Goal: Task Accomplishment & Management: Use online tool/utility

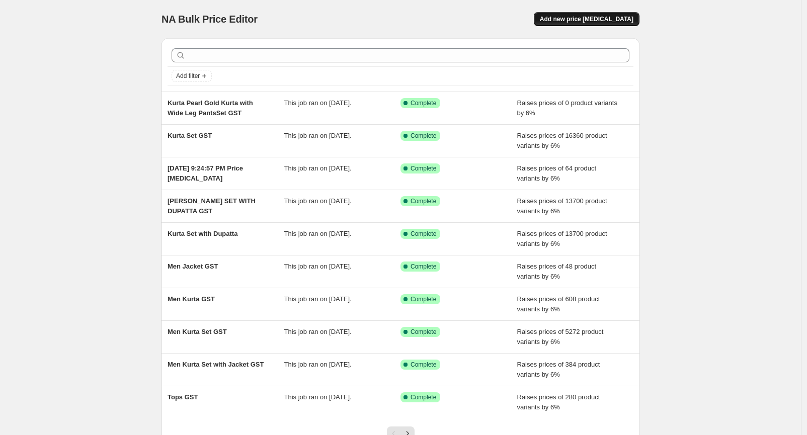
click at [593, 21] on span "Add new price [MEDICAL_DATA]" at bounding box center [587, 19] width 94 height 8
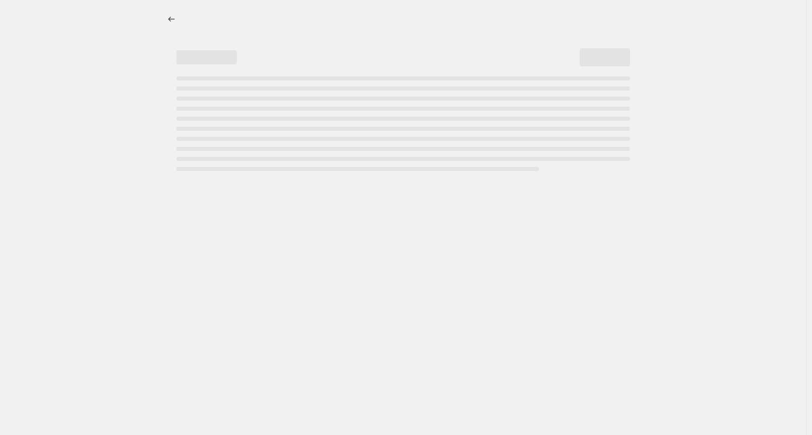
select select "percentage"
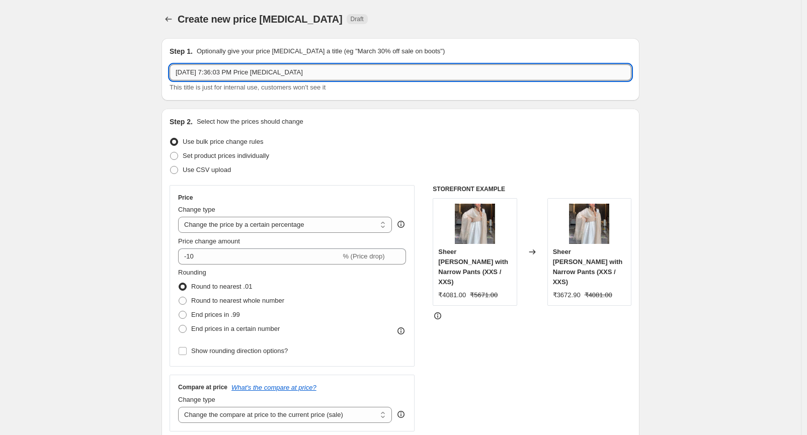
click at [215, 74] on input "Sep 30, 2025, 7:36:03 PM Price change job" at bounding box center [400, 72] width 462 height 16
type input "Remove Compare at Price"
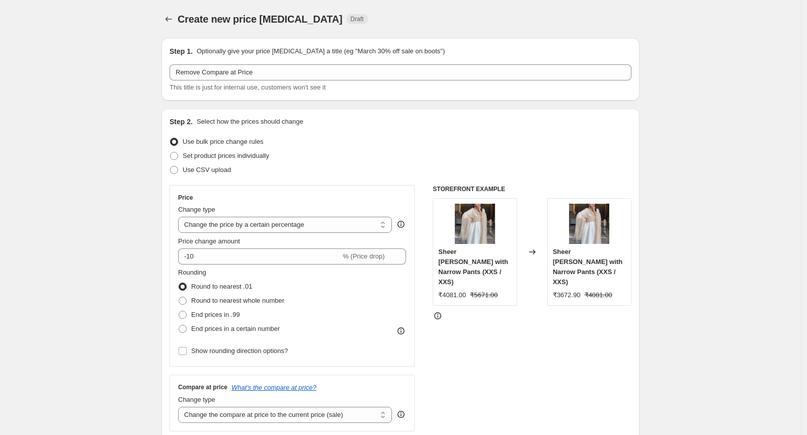
click at [179, 246] on div "Price Change type Change the price to a certain amount Change the price by a ce…" at bounding box center [291, 276] width 245 height 182
click at [180, 254] on div "Price Change type Change the price to a certain amount Change the price by a ce…" at bounding box center [291, 276] width 245 height 182
click at [180, 254] on input "-10" at bounding box center [259, 256] width 162 height 16
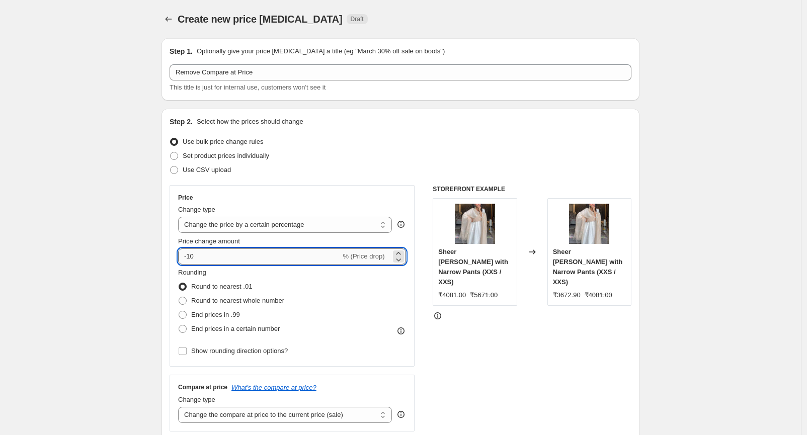
click at [180, 256] on input "-10" at bounding box center [259, 256] width 162 height 16
drag, startPoint x: 180, startPoint y: 256, endPoint x: 195, endPoint y: 323, distance: 68.6
click at [195, 323] on div "Price Change type Change the price to a certain amount Change the price by a ce…" at bounding box center [292, 276] width 228 height 164
click at [193, 323] on label "End prices in a certain number" at bounding box center [229, 329] width 102 height 14
click at [179, 325] on input "End prices in a certain number" at bounding box center [179, 325] width 1 height 1
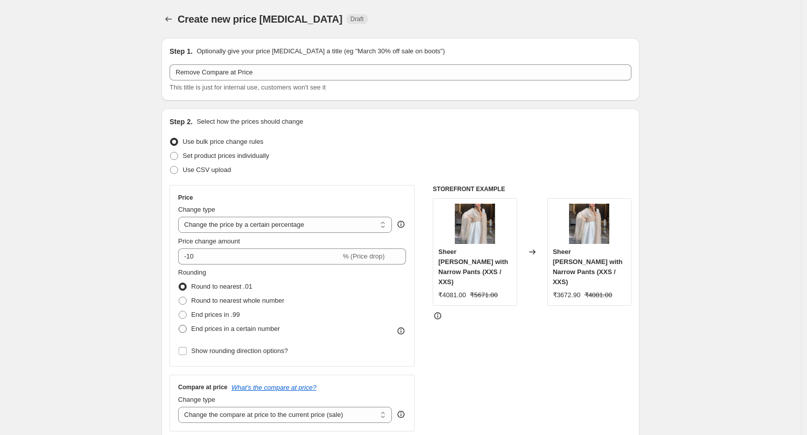
radio input "true"
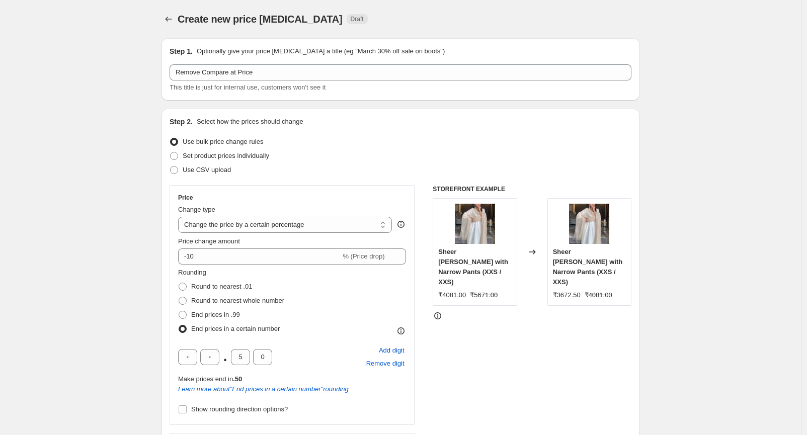
click at [193, 323] on label "End prices in a certain number" at bounding box center [229, 329] width 102 height 14
click at [179, 325] on input "End prices in a certain number" at bounding box center [179, 325] width 1 height 1
drag, startPoint x: 774, startPoint y: 408, endPoint x: 753, endPoint y: 420, distance: 24.3
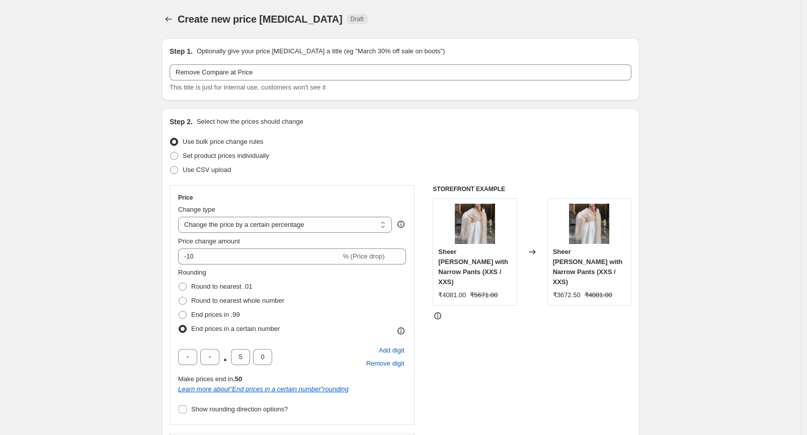
drag, startPoint x: 753, startPoint y: 420, endPoint x: 737, endPoint y: 441, distance: 26.9
click at [737, 434] on html "Home Settings Plans Skip to content Create new price change job. This page is r…" at bounding box center [403, 217] width 807 height 435
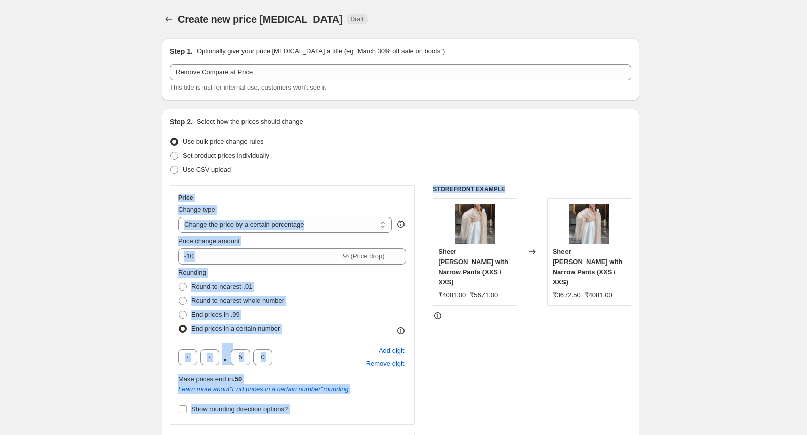
drag, startPoint x: 737, startPoint y: 163, endPoint x: 754, endPoint y: 191, distance: 32.9
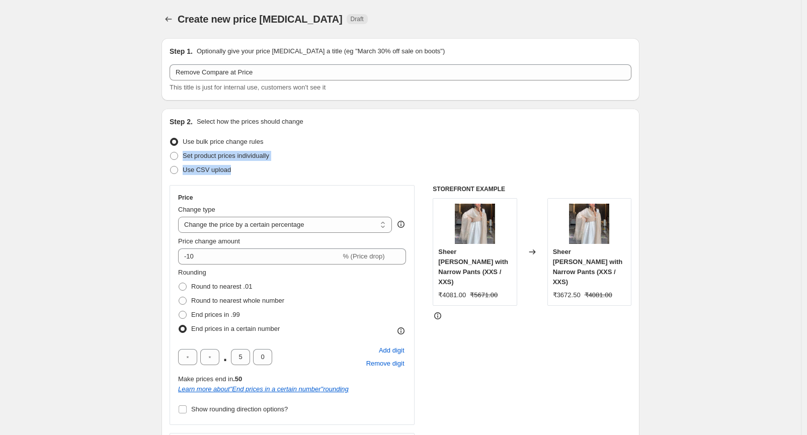
drag, startPoint x: 740, startPoint y: 138, endPoint x: 755, endPoint y: 169, distance: 34.2
click at [187, 283] on span at bounding box center [183, 287] width 8 height 8
click at [179, 283] on input "Round to nearest .01" at bounding box center [179, 283] width 1 height 1
radio input "true"
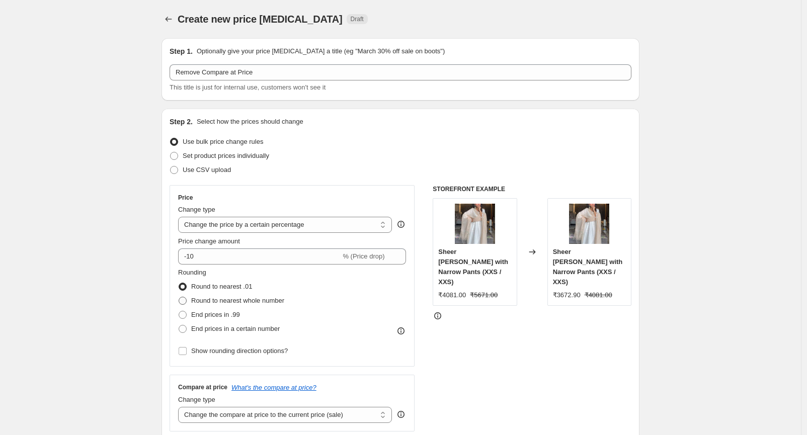
click at [190, 298] on label "Round to nearest whole number" at bounding box center [231, 301] width 106 height 14
click at [179, 297] on input "Round to nearest whole number" at bounding box center [179, 297] width 1 height 1
radio input "true"
click at [219, 233] on div "Price Change type Change the price to a certain amount Change the price by a ce…" at bounding box center [292, 276] width 228 height 164
click at [220, 219] on select "Change the price to a certain amount Change the price by a certain amount Chang…" at bounding box center [285, 225] width 214 height 16
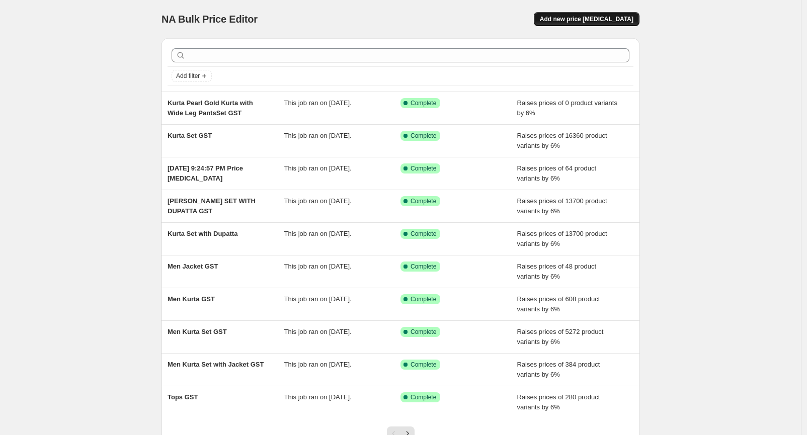
click at [618, 17] on span "Add new price [MEDICAL_DATA]" at bounding box center [587, 19] width 94 height 8
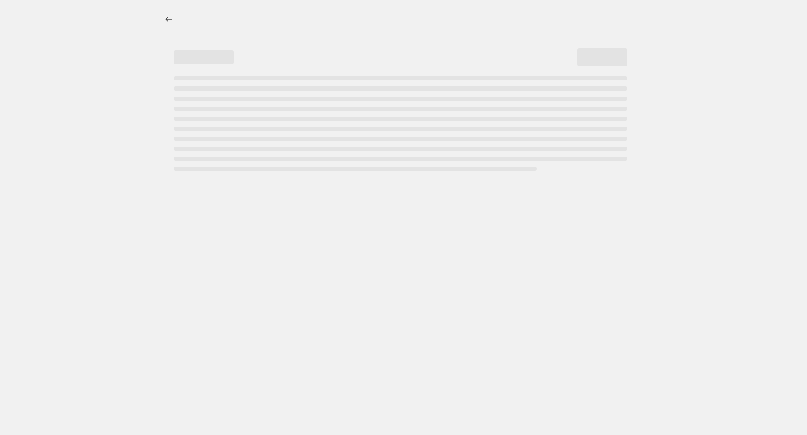
select select "percentage"
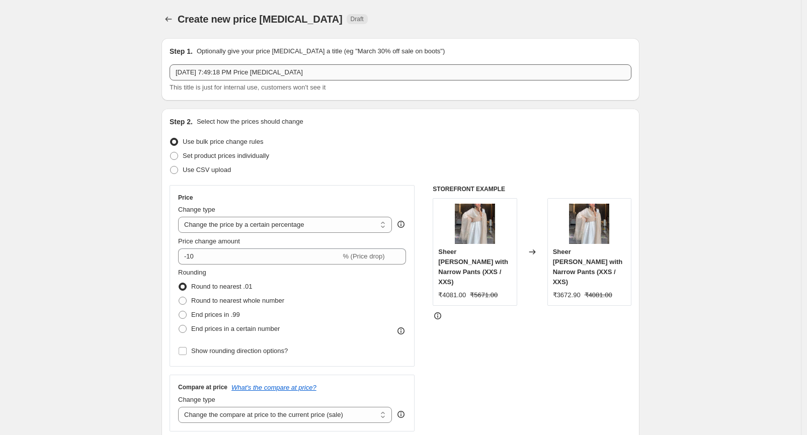
click at [222, 74] on input "[DATE] 7:49:18 PM Price [MEDICAL_DATA]" at bounding box center [400, 72] width 462 height 16
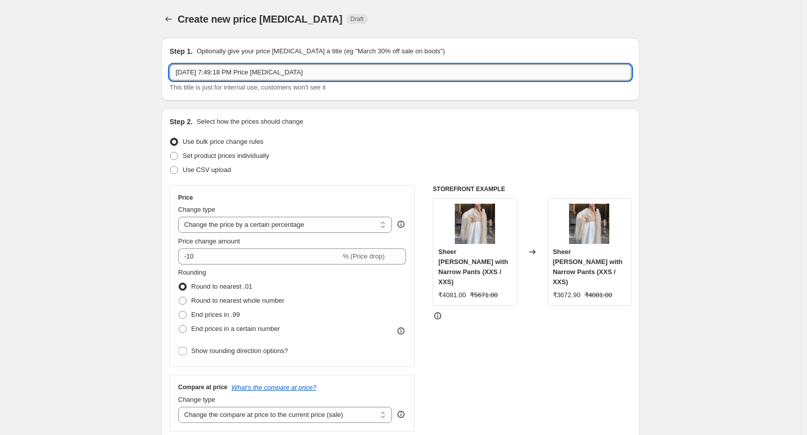
click at [222, 74] on input "[DATE] 7:49:18 PM Price [MEDICAL_DATA]" at bounding box center [400, 72] width 462 height 16
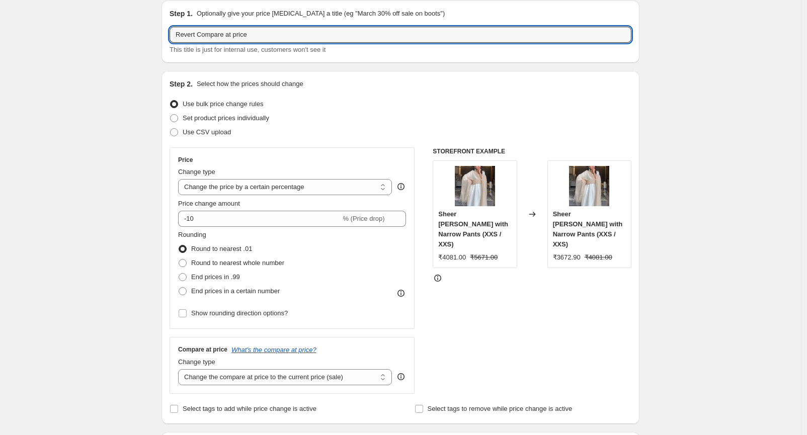
scroll to position [56, 0]
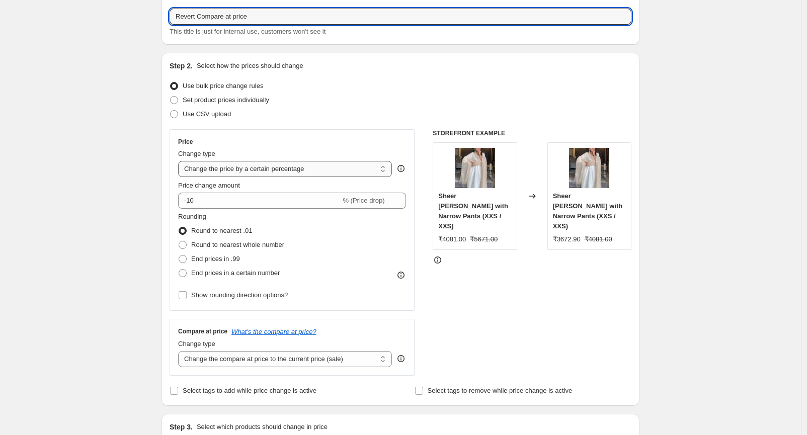
type input "Revert Compare at price"
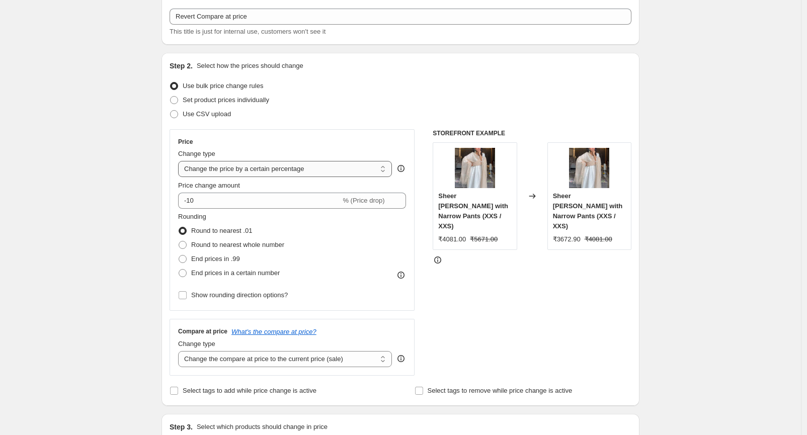
click at [229, 166] on select "Change the price to a certain amount Change the price by a certain amount Chang…" at bounding box center [285, 169] width 214 height 16
select select "ecap"
click at [181, 161] on select "Change the price to a certain amount Change the price by a certain amount Chang…" at bounding box center [285, 169] width 214 height 16
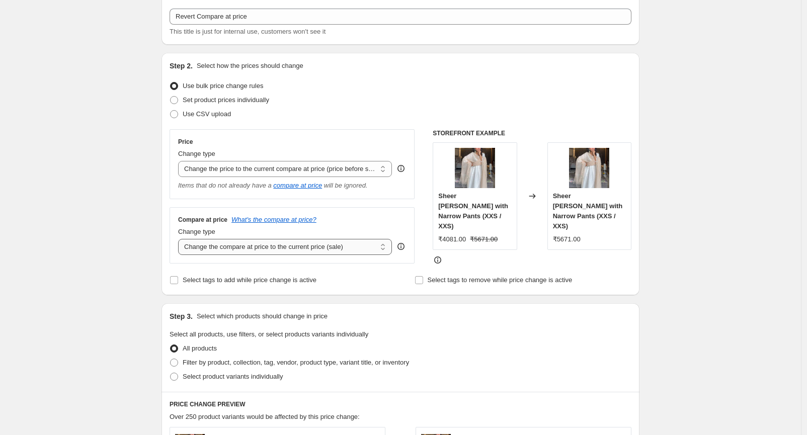
click at [243, 248] on select "Change the compare at price to the current price (sale) Change the compare at p…" at bounding box center [285, 247] width 214 height 16
select select "remove"
click at [181, 239] on select "Change the compare at price to the current price (sale) Change the compare at p…" at bounding box center [285, 247] width 214 height 16
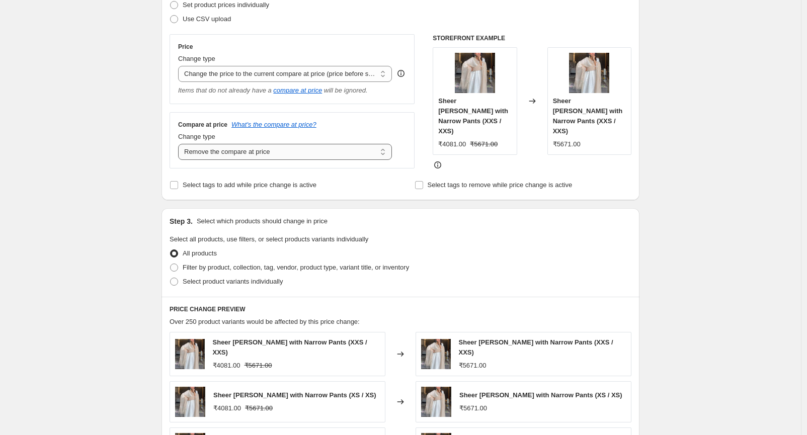
scroll to position [167, 0]
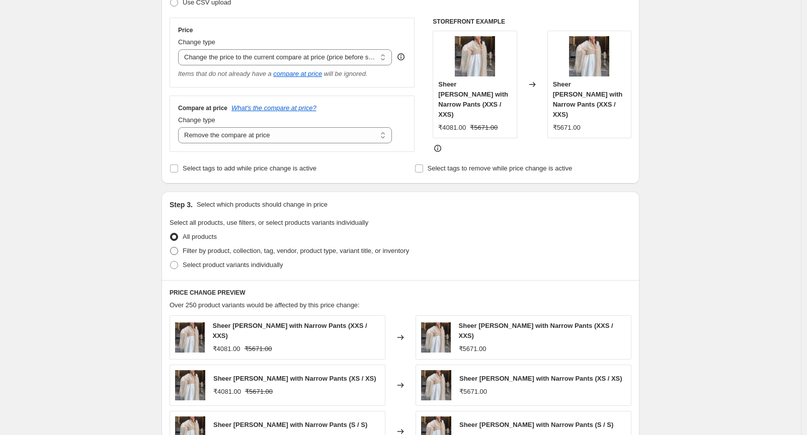
click at [193, 253] on span "Filter by product, collection, tag, vendor, product type, variant title, or inv…" at bounding box center [296, 251] width 226 height 8
click at [170, 247] on input "Filter by product, collection, tag, vendor, product type, variant title, or inv…" at bounding box center [170, 247] width 1 height 1
radio input "true"
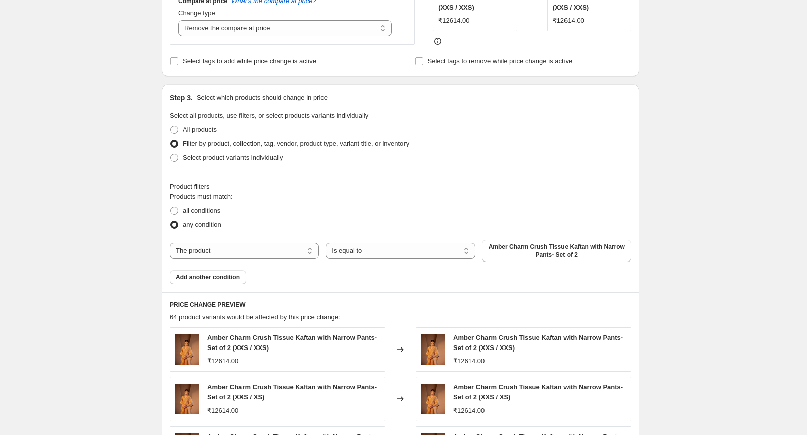
scroll to position [279, 0]
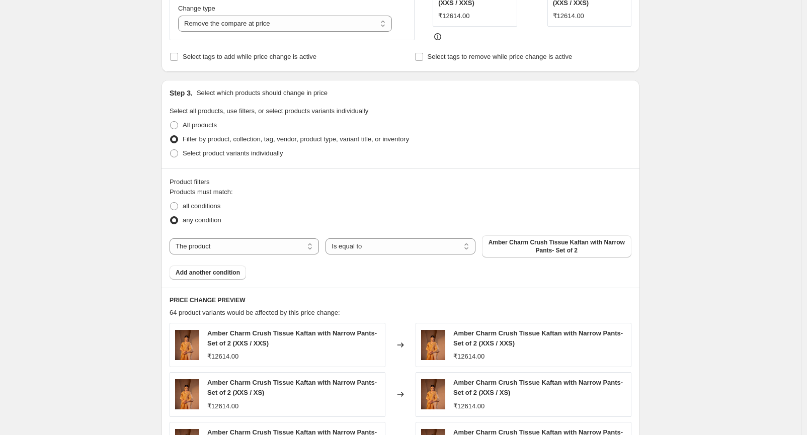
click at [288, 256] on div "The product The product's collection The product's tag The product's vendor The…" at bounding box center [400, 246] width 462 height 22
click at [267, 253] on select "The product The product's collection The product's tag The product's vendor The…" at bounding box center [243, 246] width 149 height 16
select select "collection"
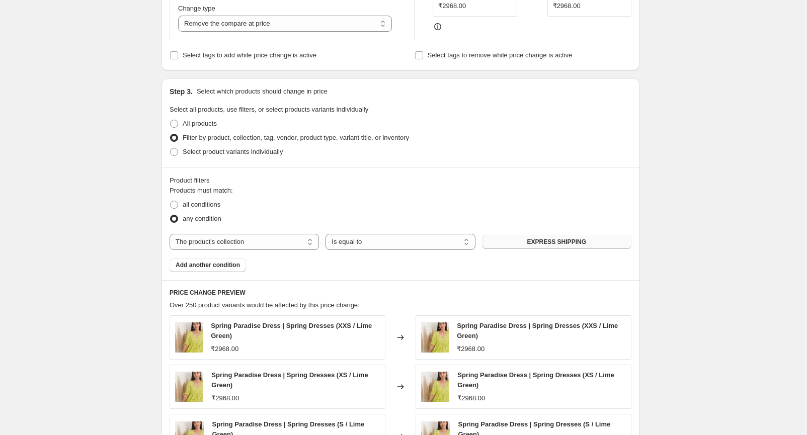
click at [546, 247] on button "EXPRESS SHIPPING" at bounding box center [556, 242] width 149 height 14
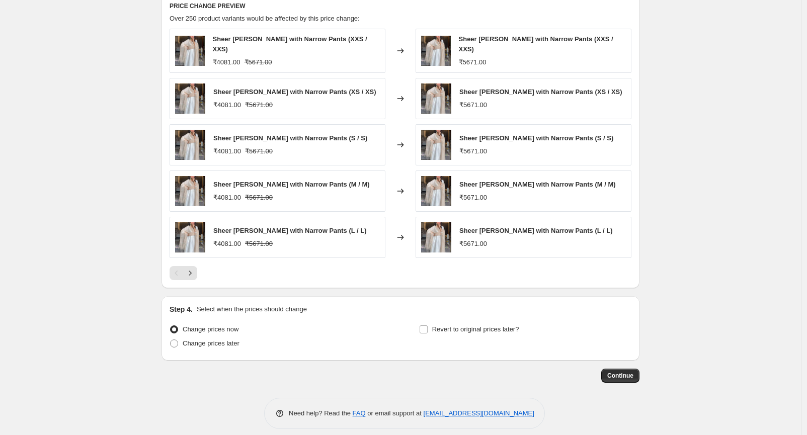
scroll to position [572, 0]
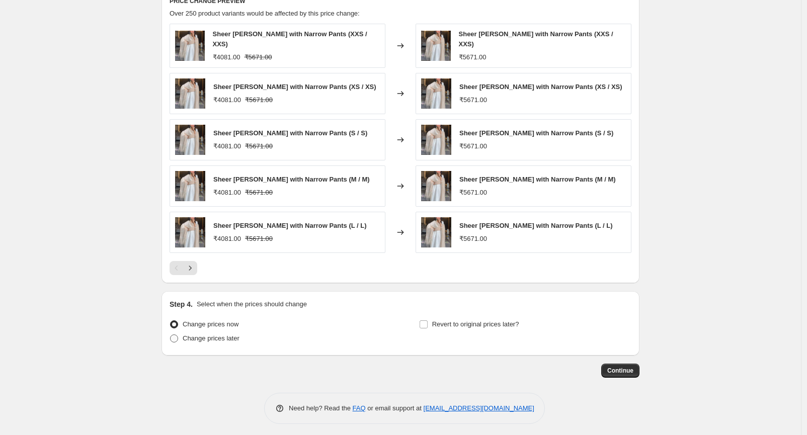
click at [218, 337] on span "Change prices later" at bounding box center [211, 338] width 57 height 8
click at [170, 335] on input "Change prices later" at bounding box center [170, 334] width 1 height 1
radio input "true"
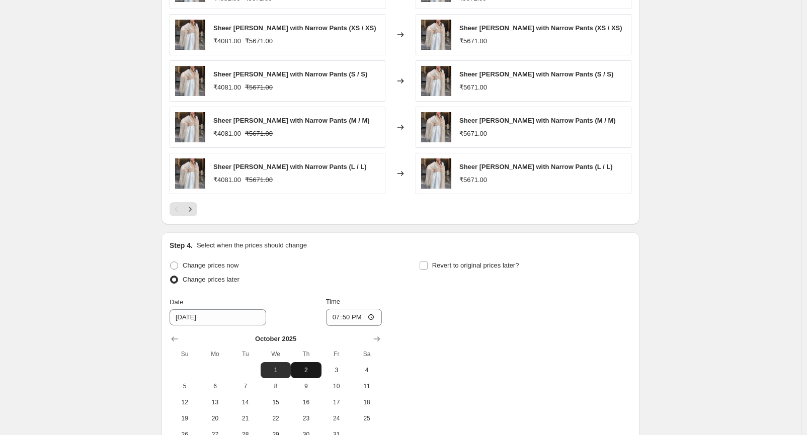
scroll to position [684, 0]
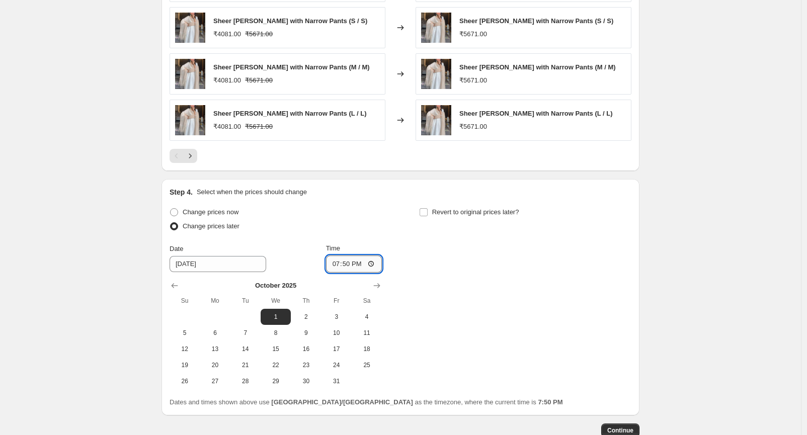
click at [374, 263] on input "19:50" at bounding box center [354, 263] width 56 height 17
type input "23:30"
click at [489, 356] on div "Change prices now Change prices later Date [DATE] Time 23:[DATE] Mo Tu We Th Fr…" at bounding box center [400, 297] width 462 height 184
click at [627, 427] on span "Continue" at bounding box center [620, 430] width 26 height 8
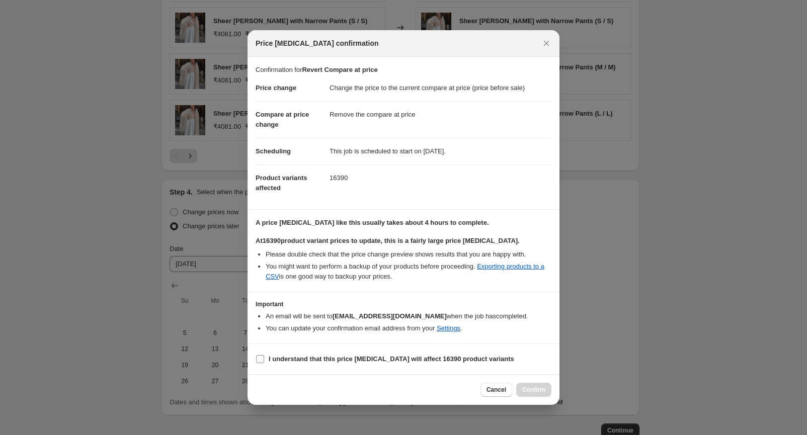
click at [312, 358] on b "I understand that this price [MEDICAL_DATA] will affect 16390 product variants" at bounding box center [391, 359] width 245 height 8
click at [264, 358] on input "I understand that this price [MEDICAL_DATA] will affect 16390 product variants" at bounding box center [260, 359] width 8 height 8
checkbox input "true"
click at [549, 43] on icon "Close" at bounding box center [546, 43] width 10 height 10
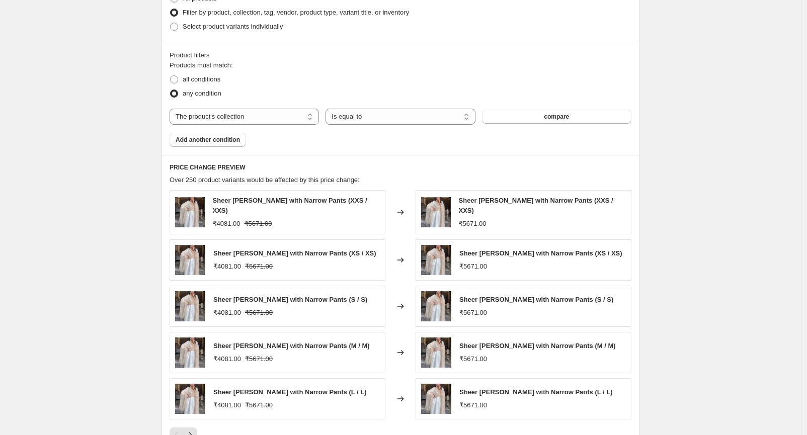
scroll to position [405, 0]
click at [195, 82] on span "all conditions" at bounding box center [202, 80] width 38 height 8
click at [170, 77] on input "all conditions" at bounding box center [170, 76] width 1 height 1
radio input "true"
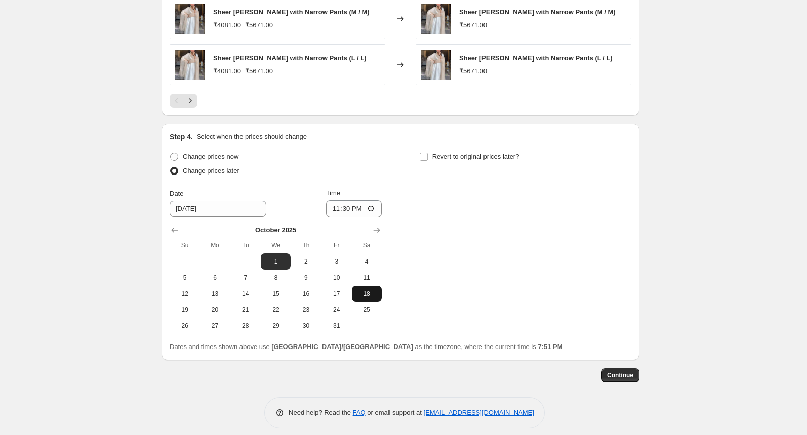
scroll to position [740, 0]
click at [624, 374] on span "Continue" at bounding box center [620, 375] width 26 height 8
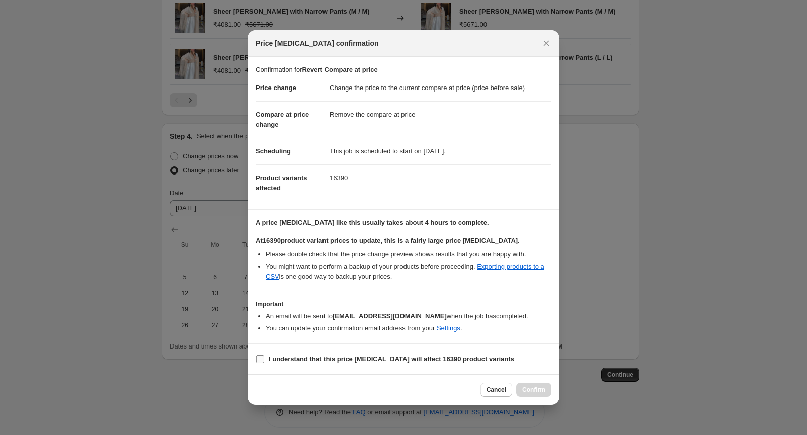
click at [322, 359] on b "I understand that this price [MEDICAL_DATA] will affect 16390 product variants" at bounding box center [391, 359] width 245 height 8
click at [264, 359] on input "I understand that this price [MEDICAL_DATA] will affect 16390 product variants" at bounding box center [260, 359] width 8 height 8
checkbox input "true"
click at [335, 89] on dd "Change the price to the current compare at price (price before sale)" at bounding box center [440, 88] width 222 height 26
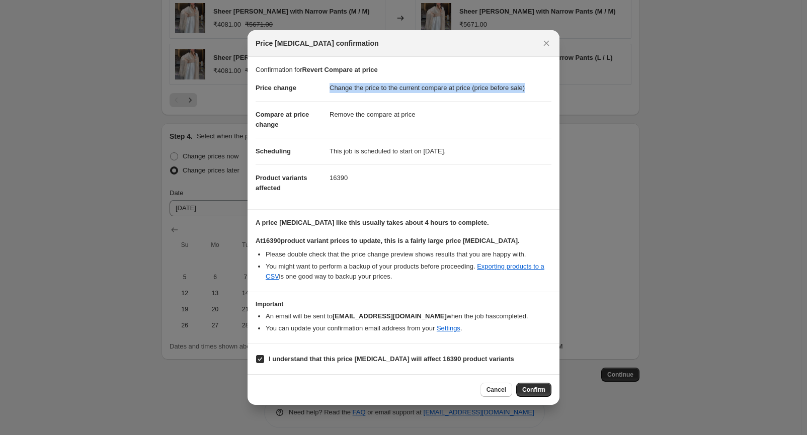
click at [335, 89] on dd "Change the price to the current compare at price (price before sale)" at bounding box center [440, 88] width 222 height 26
drag, startPoint x: 335, startPoint y: 89, endPoint x: 503, endPoint y: 90, distance: 168.5
click at [503, 90] on dd "Change the price to the current compare at price (price before sale)" at bounding box center [440, 88] width 222 height 26
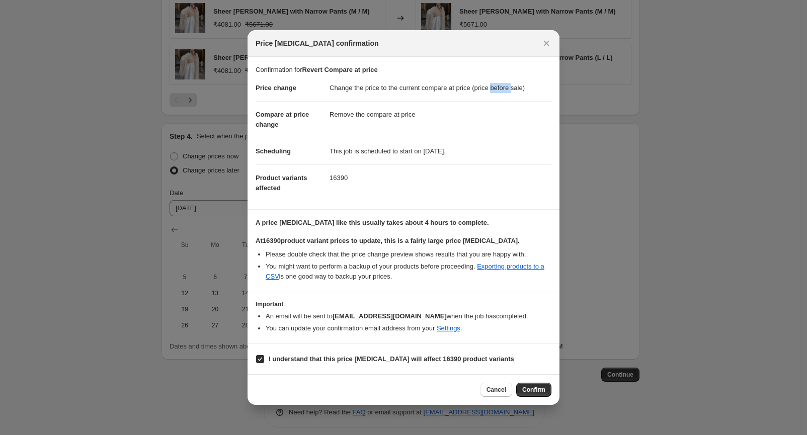
click at [503, 90] on dd "Change the price to the current compare at price (price before sale)" at bounding box center [440, 88] width 222 height 26
click at [360, 119] on dd "Remove the compare at price" at bounding box center [440, 114] width 222 height 27
click at [393, 116] on dd "Remove the compare at price" at bounding box center [440, 114] width 222 height 27
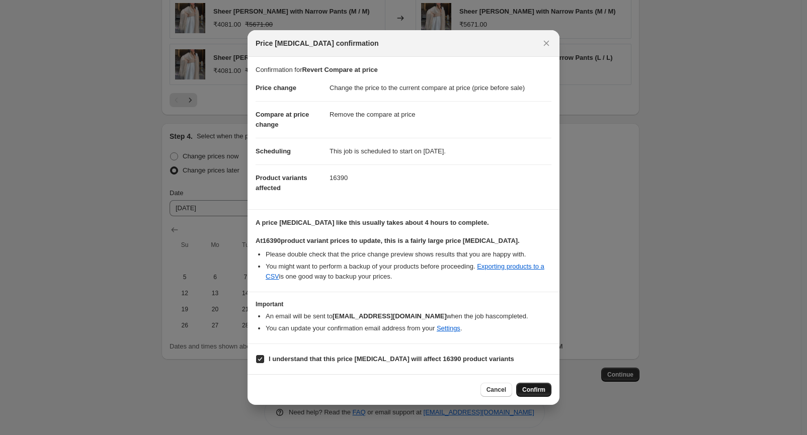
click at [532, 391] on span "Confirm" at bounding box center [533, 390] width 23 height 8
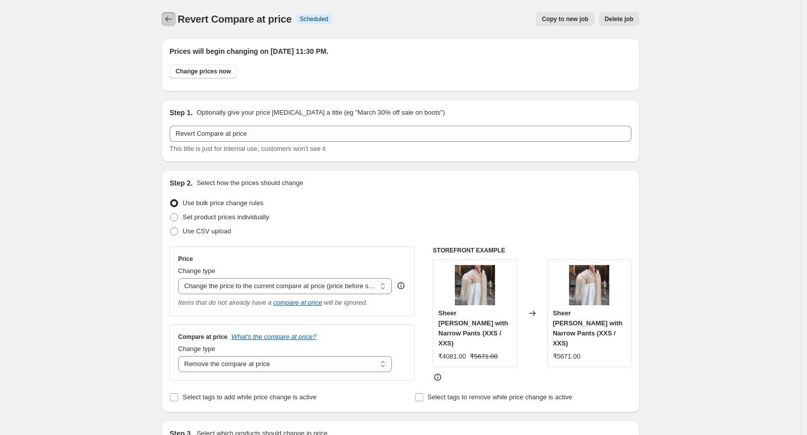
click at [172, 18] on icon "Price change jobs" at bounding box center [168, 19] width 10 height 10
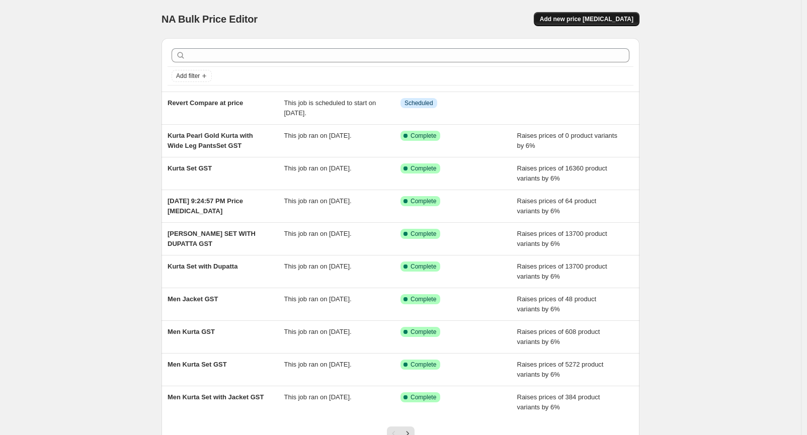
click at [588, 22] on span "Add new price [MEDICAL_DATA]" at bounding box center [587, 19] width 94 height 8
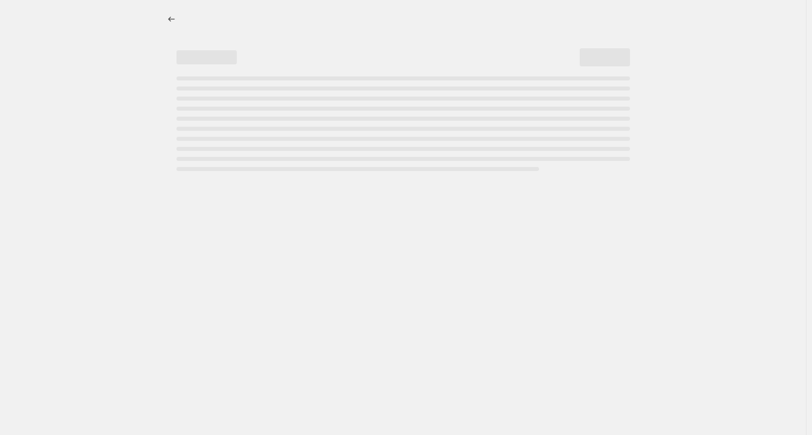
select select "percentage"
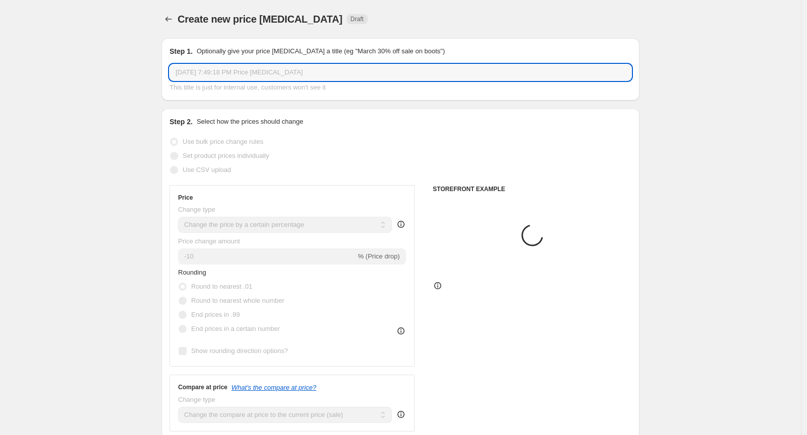
click at [221, 70] on input "[DATE] 7:49:18 PM Price [MEDICAL_DATA]" at bounding box center [400, 72] width 462 height 16
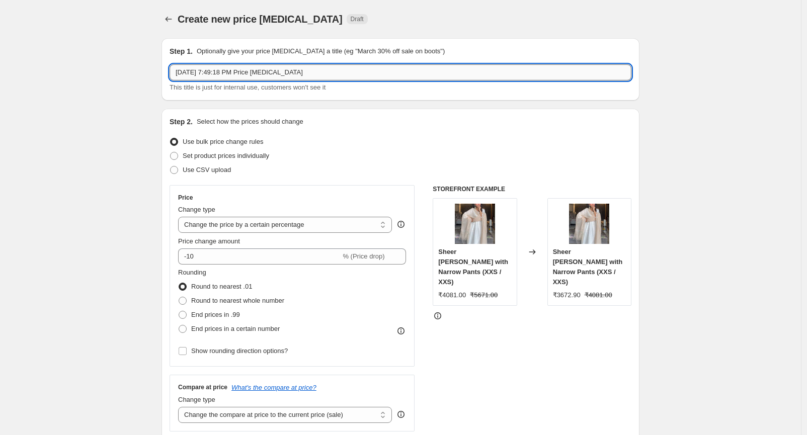
click at [221, 70] on input "[DATE] 7:49:18 PM Price [MEDICAL_DATA]" at bounding box center [400, 72] width 462 height 16
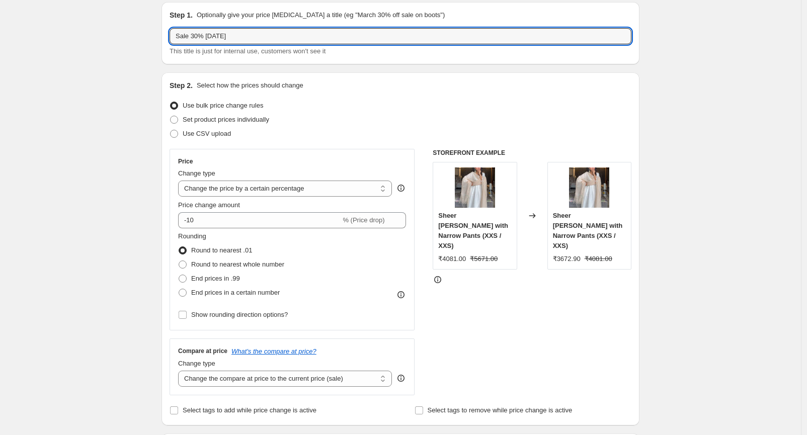
scroll to position [56, 0]
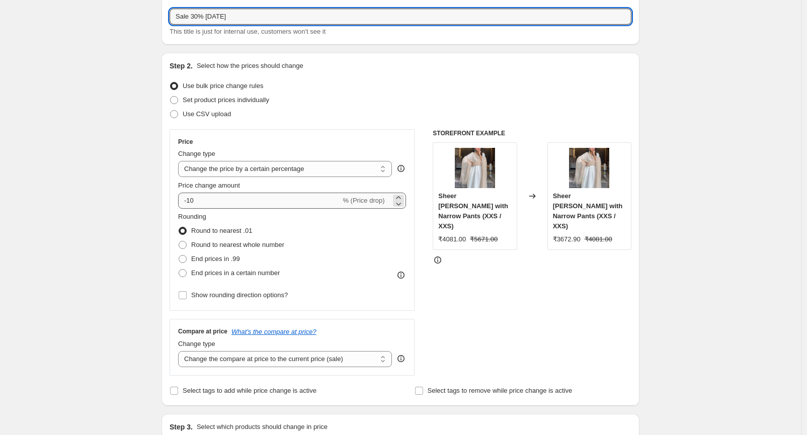
type input "Sale 30% [DATE]"
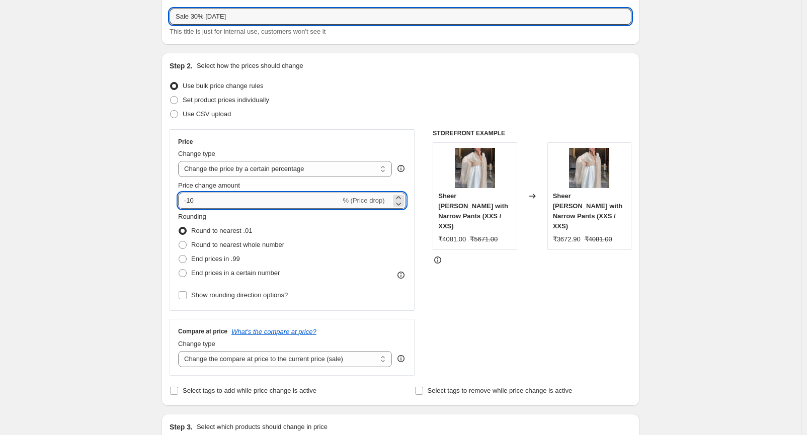
click at [202, 198] on input "-10" at bounding box center [259, 201] width 162 height 16
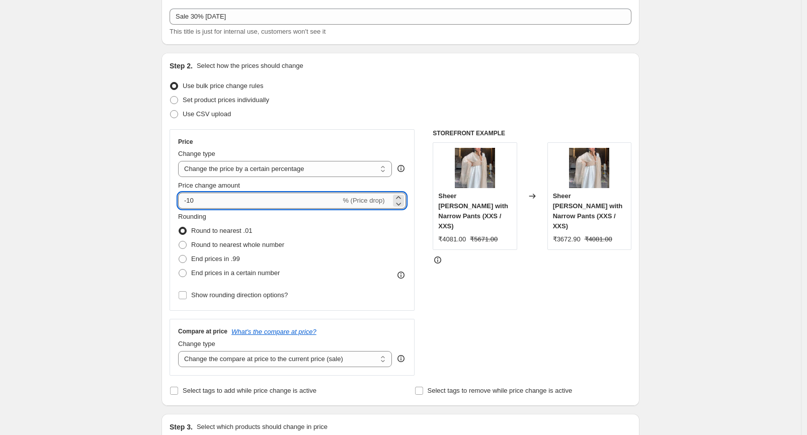
type input "-1"
type input "-30"
click at [192, 251] on label "Round to nearest whole number" at bounding box center [231, 245] width 106 height 14
click at [179, 241] on input "Round to nearest whole number" at bounding box center [179, 241] width 1 height 1
radio input "true"
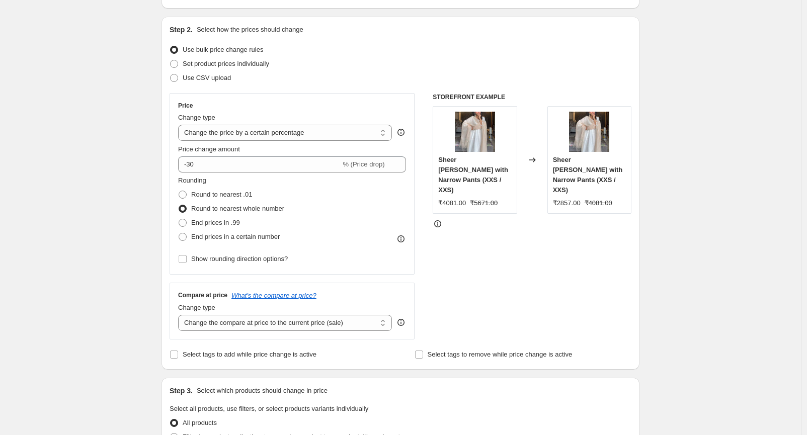
scroll to position [112, 0]
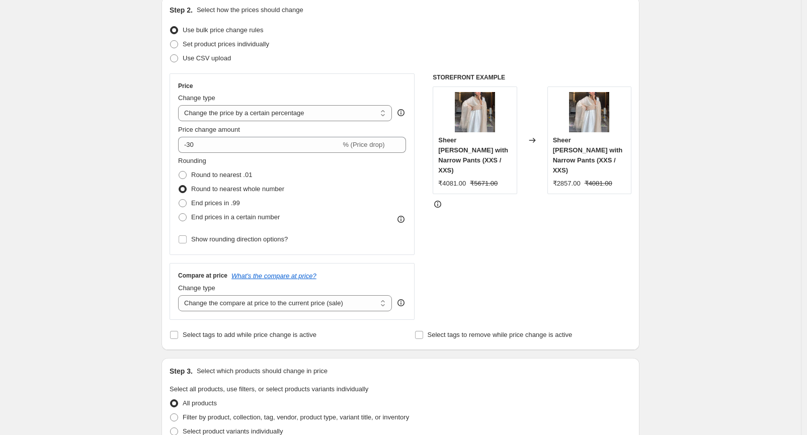
click at [467, 199] on div at bounding box center [531, 204] width 199 height 10
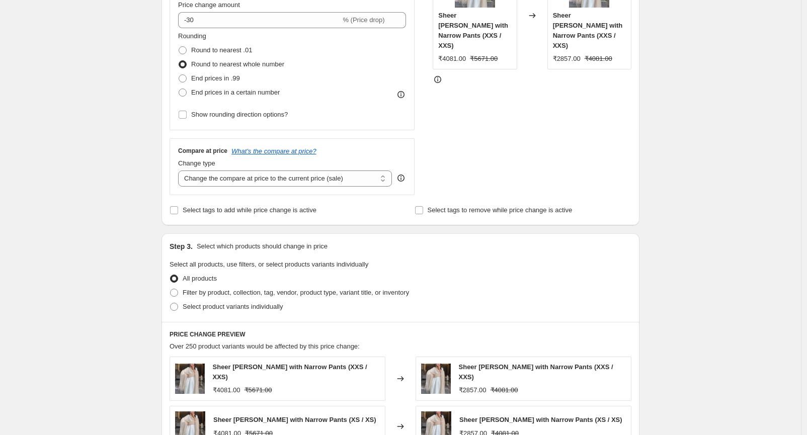
scroll to position [279, 0]
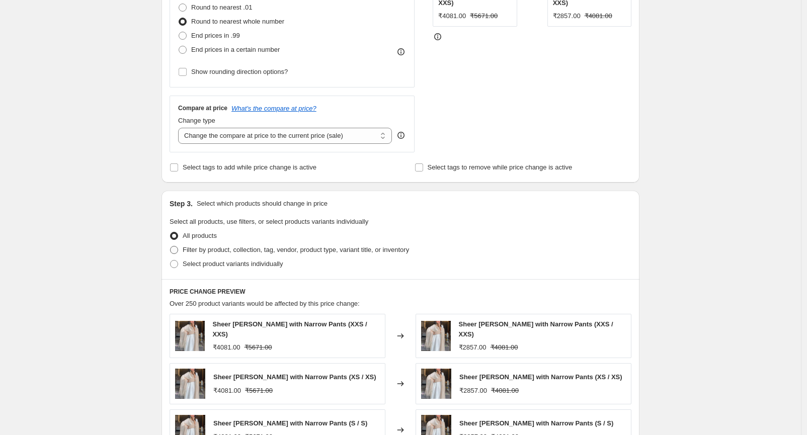
click at [233, 252] on span "Filter by product, collection, tag, vendor, product type, variant title, or inv…" at bounding box center [296, 250] width 226 height 8
click at [170, 246] on input "Filter by product, collection, tag, vendor, product type, variant title, or inv…" at bounding box center [170, 246] width 1 height 1
radio input "true"
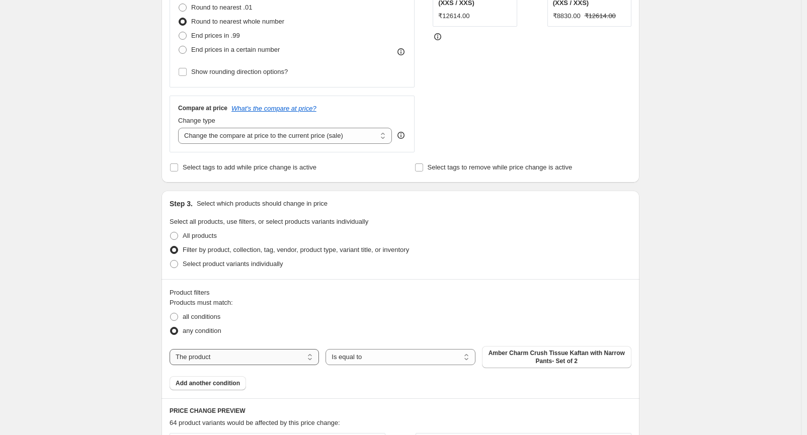
click at [247, 353] on select "The product The product's collection The product's tag The product's vendor The…" at bounding box center [243, 357] width 149 height 16
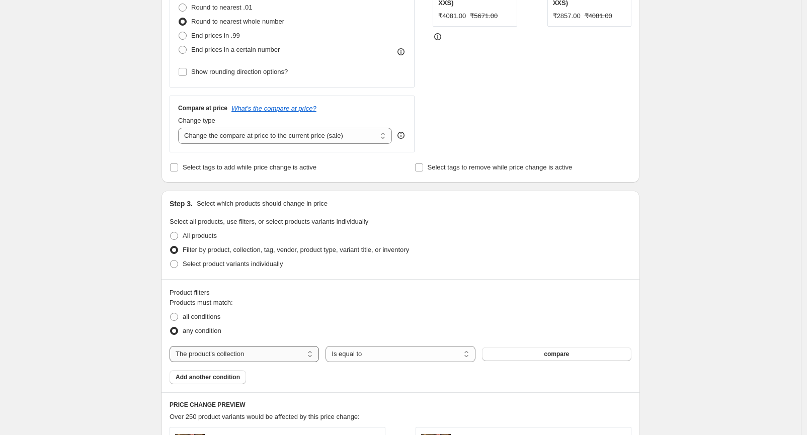
click at [291, 353] on select "The product The product's collection The product's tag The product's vendor The…" at bounding box center [243, 354] width 149 height 16
select select "tag"
click at [360, 356] on select "Is equal to Is not equal to" at bounding box center [399, 354] width 149 height 16
select select "not_equal"
click at [537, 355] on span "3 Piece Kurta Set" at bounding box center [556, 354] width 49 height 8
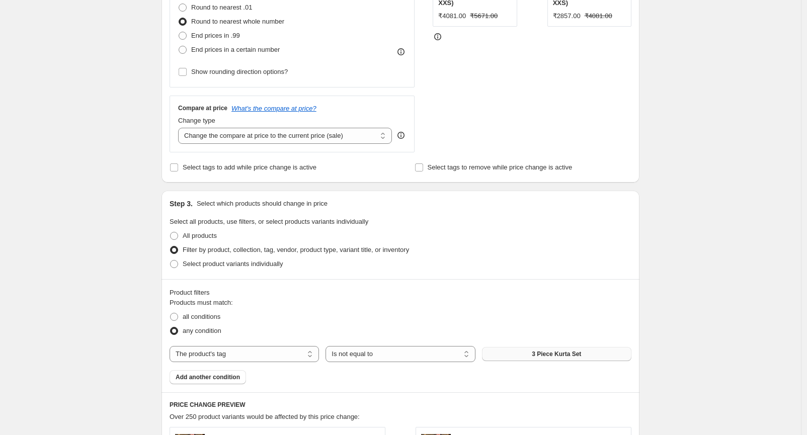
scroll to position [0, 0]
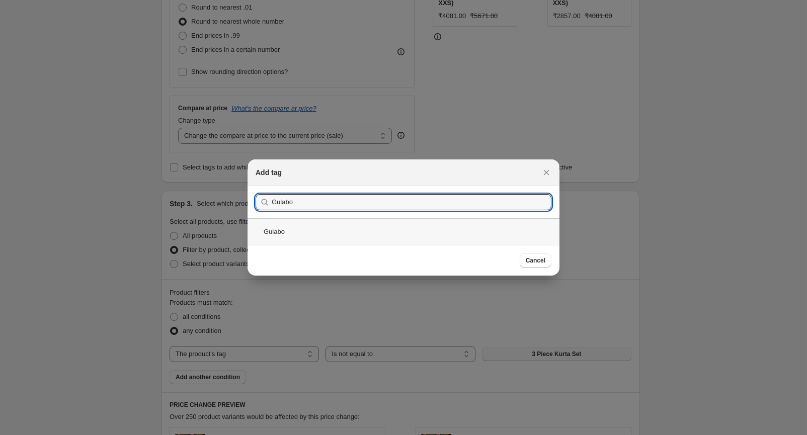
type input "Gulabo"
click at [298, 233] on div "Gulabo" at bounding box center [403, 231] width 312 height 27
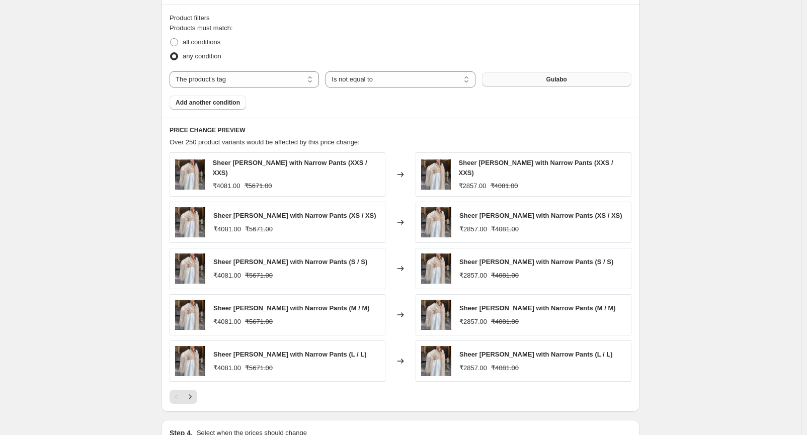
scroll to position [559, 0]
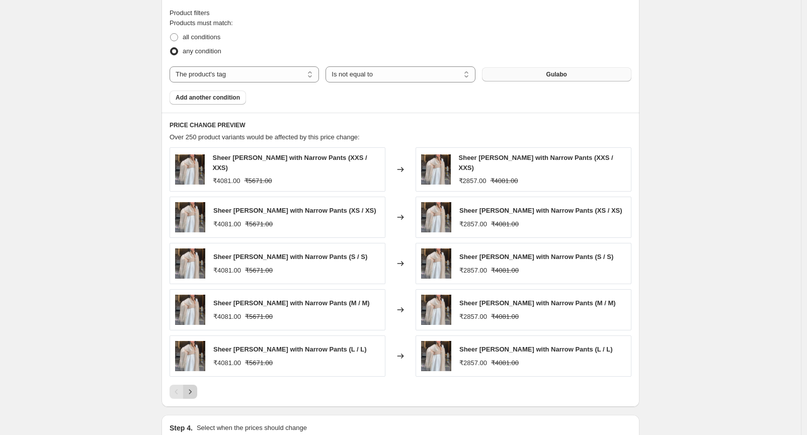
click at [197, 395] on button "Next" at bounding box center [190, 392] width 14 height 14
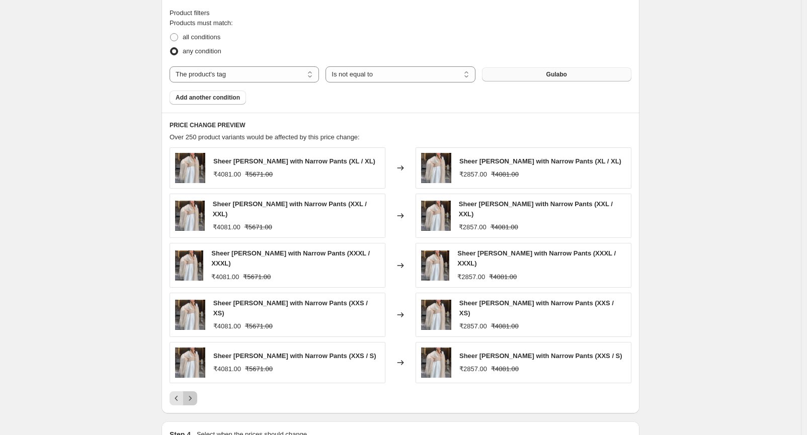
click at [197, 395] on button "Next" at bounding box center [190, 398] width 14 height 14
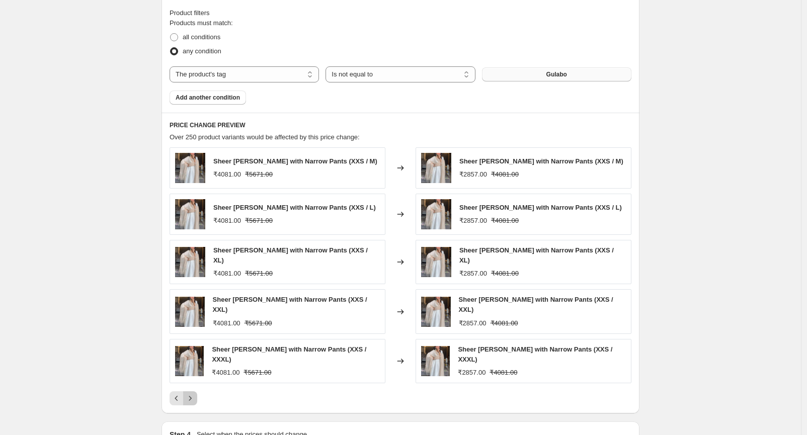
click at [197, 395] on button "Next" at bounding box center [190, 398] width 14 height 14
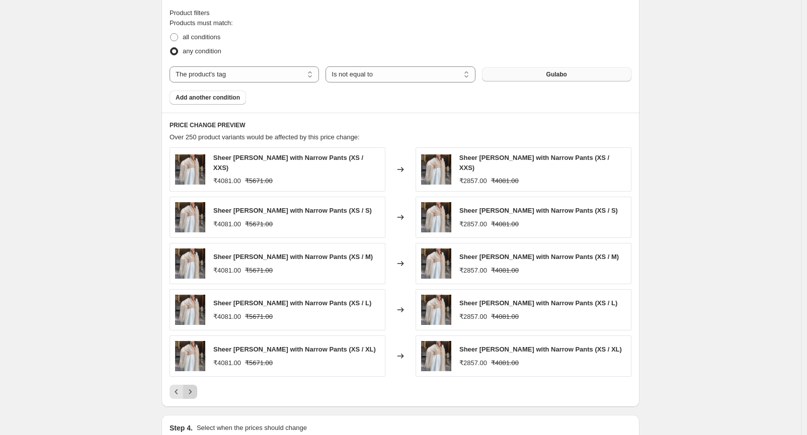
click at [197, 395] on button "Next" at bounding box center [190, 392] width 14 height 14
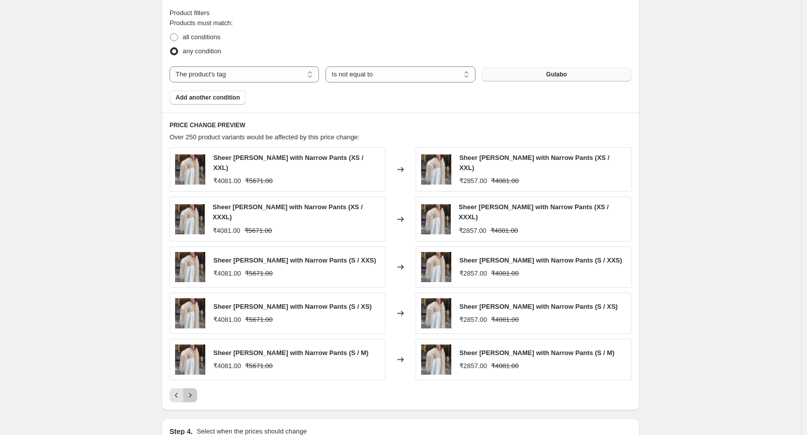
click at [197, 395] on button "Next" at bounding box center [190, 395] width 14 height 14
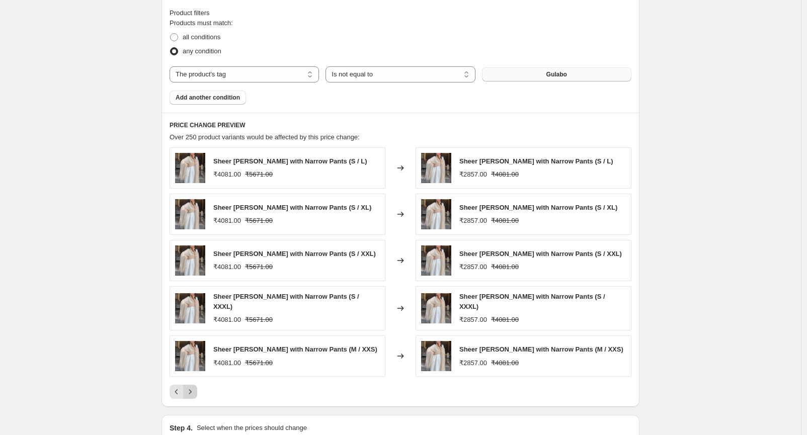
click at [197, 395] on button "Next" at bounding box center [190, 392] width 14 height 14
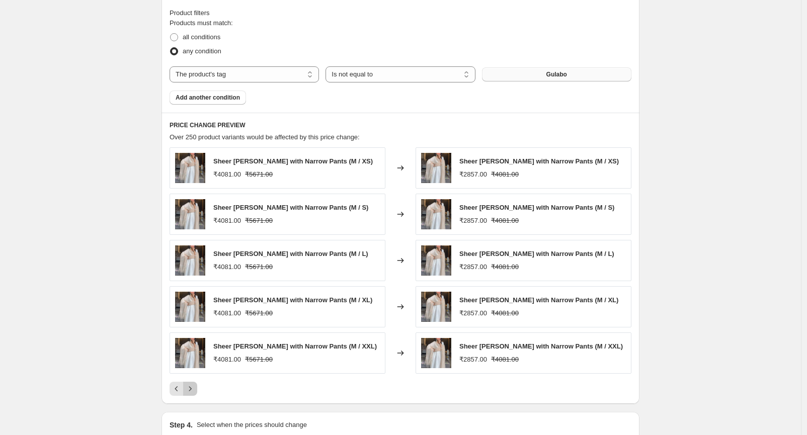
click at [197, 395] on button "Next" at bounding box center [190, 389] width 14 height 14
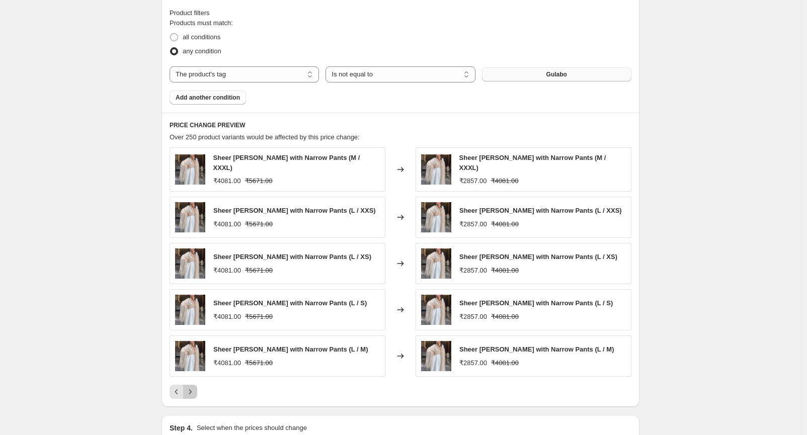
click at [197, 395] on button "Next" at bounding box center [190, 392] width 14 height 14
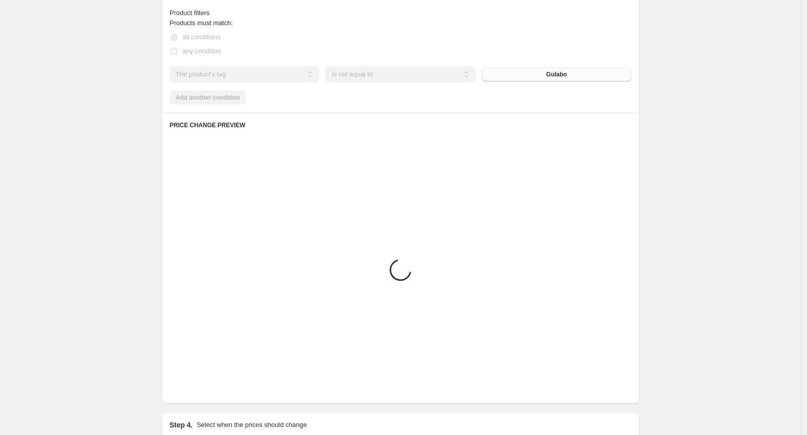
click at [197, 395] on button "Next" at bounding box center [190, 389] width 14 height 14
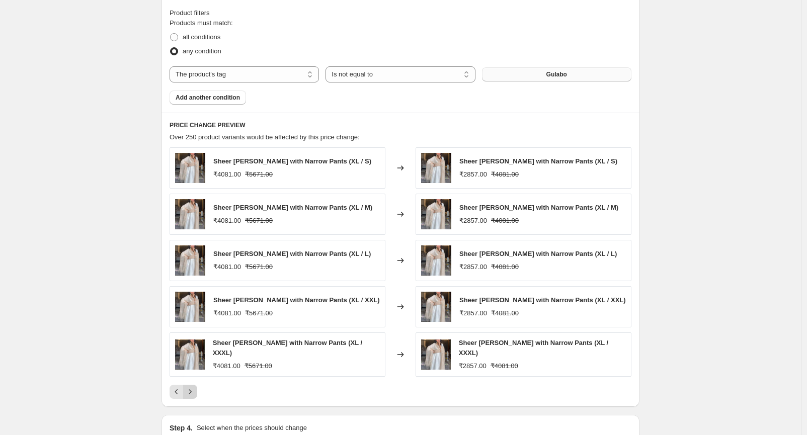
click at [197, 395] on button "Next" at bounding box center [190, 392] width 14 height 14
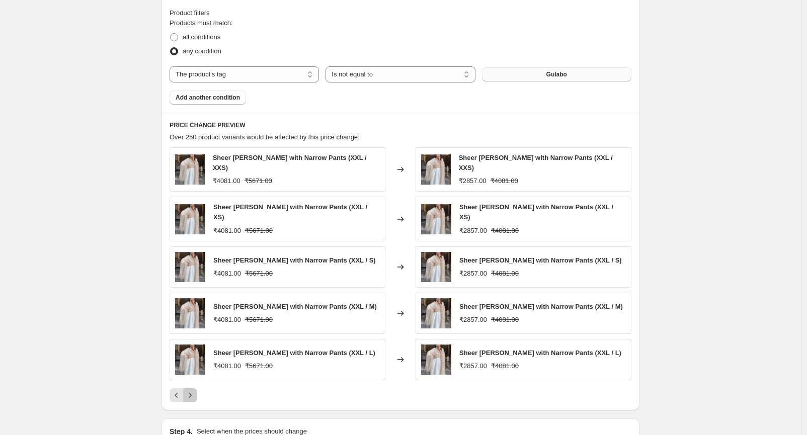
click at [197, 395] on button "Next" at bounding box center [190, 395] width 14 height 14
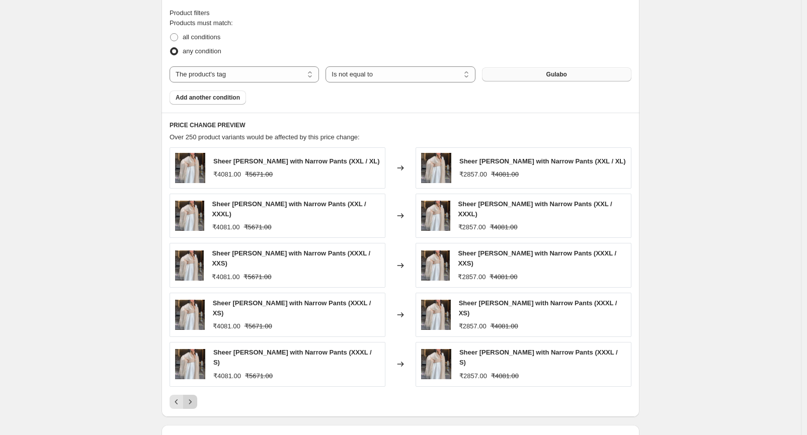
click at [197, 395] on button "Next" at bounding box center [190, 402] width 14 height 14
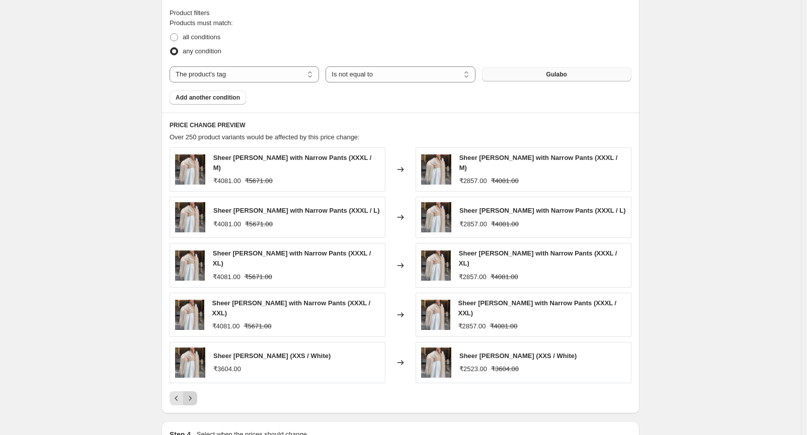
click at [192, 394] on icon "Next" at bounding box center [190, 398] width 10 height 10
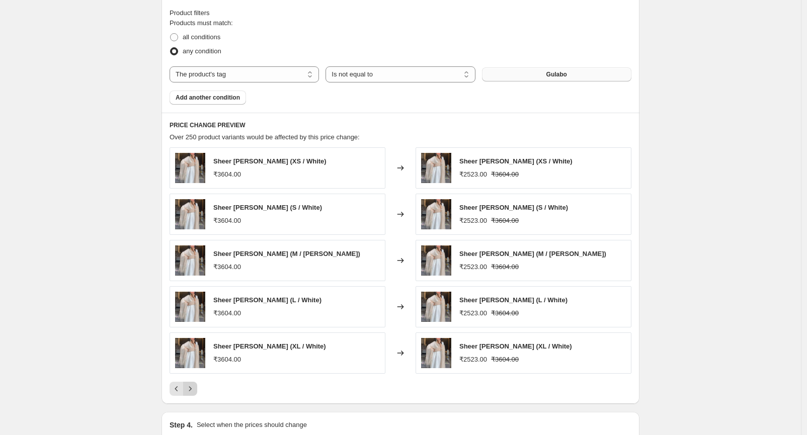
click at [192, 394] on icon "Next" at bounding box center [190, 389] width 10 height 10
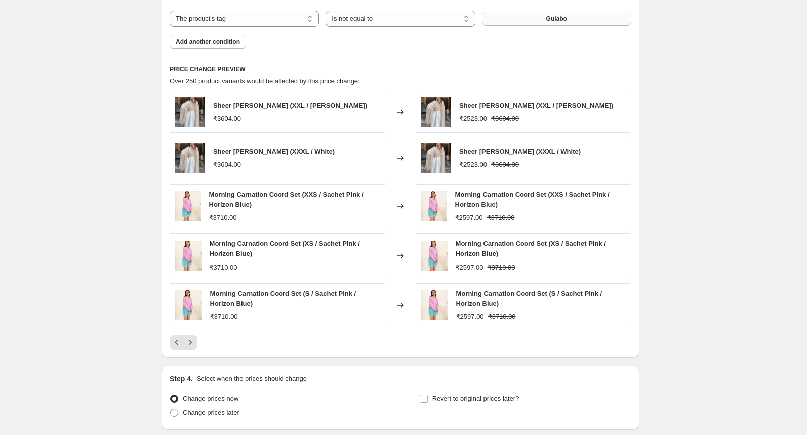
scroll to position [694, 0]
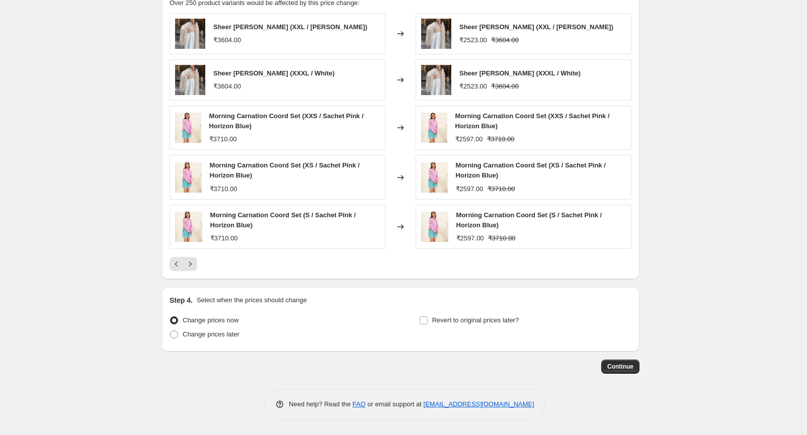
click at [224, 342] on div "Change prices now Change prices later" at bounding box center [275, 328] width 212 height 30
drag, startPoint x: 224, startPoint y: 342, endPoint x: 208, endPoint y: 335, distance: 17.6
click at [212, 335] on div "Change prices now Change prices later" at bounding box center [275, 328] width 212 height 30
click at [208, 335] on span "Change prices later" at bounding box center [211, 334] width 57 height 8
click at [170, 331] on input "Change prices later" at bounding box center [170, 330] width 1 height 1
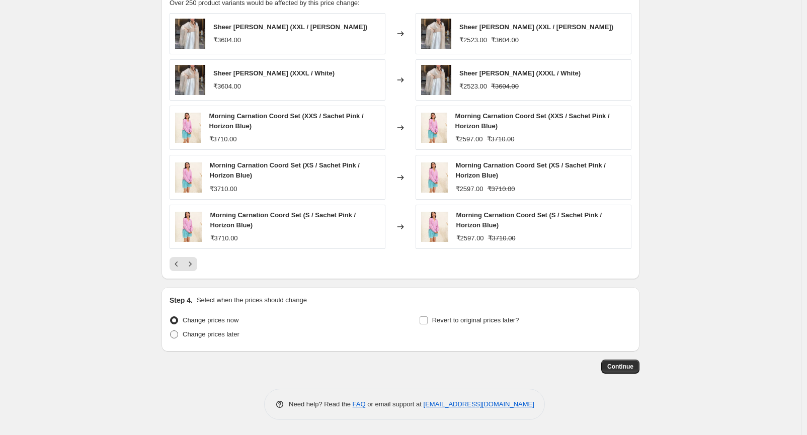
radio input "true"
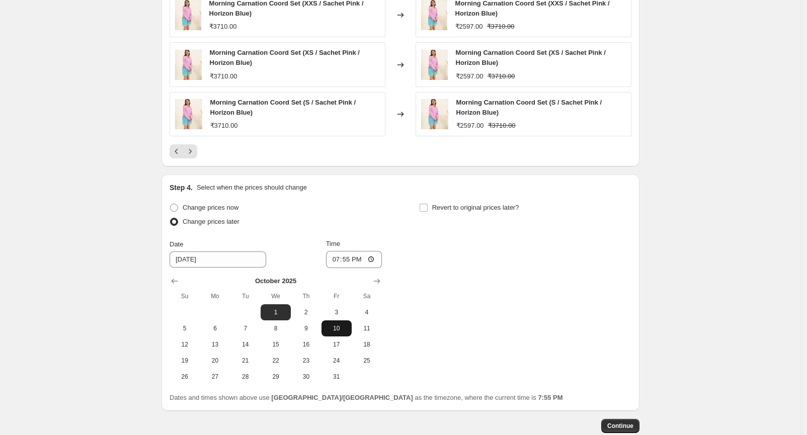
scroll to position [806, 0]
click at [369, 256] on input "19:55" at bounding box center [354, 258] width 56 height 17
type input "23:45"
click at [541, 371] on div "Change prices now Change prices later Date [DATE] Time 23:45 [DATE] Su Mo Tu We…" at bounding box center [400, 292] width 462 height 184
click at [616, 427] on span "Continue" at bounding box center [620, 425] width 26 height 8
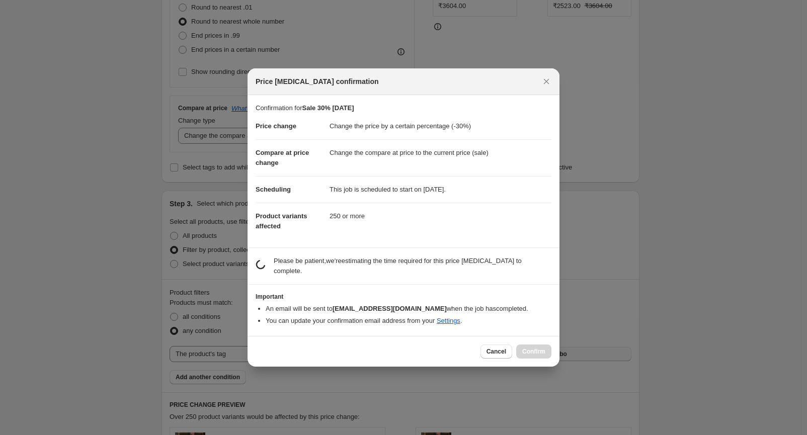
scroll to position [0, 0]
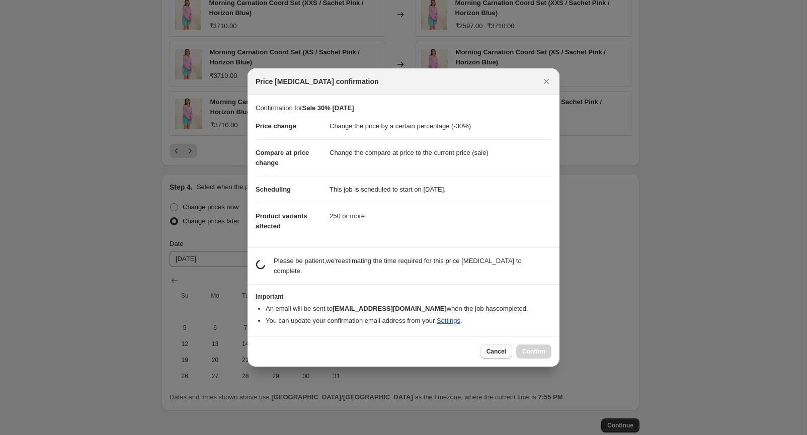
click at [491, 347] on span "Cancel" at bounding box center [496, 351] width 20 height 8
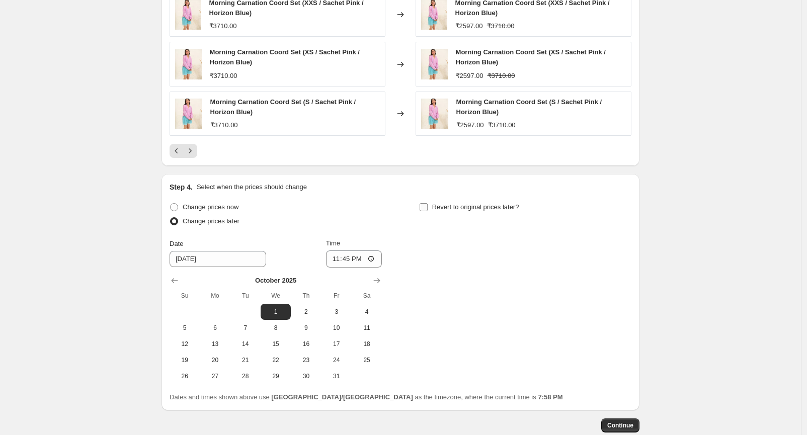
click at [455, 214] on label "Revert to original prices later?" at bounding box center [469, 207] width 100 height 14
click at [427, 211] on input "Revert to original prices later?" at bounding box center [423, 207] width 8 height 8
checkbox input "true"
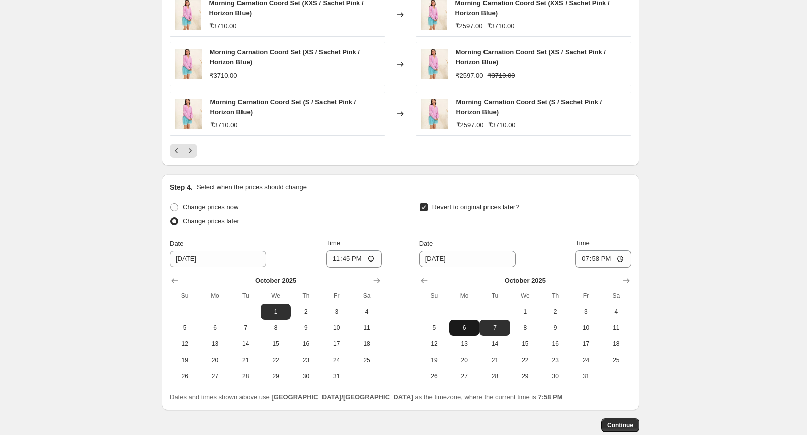
click at [466, 332] on span "6" at bounding box center [464, 328] width 22 height 8
type input "[DATE]"
click at [614, 262] on input "19:58" at bounding box center [603, 258] width 56 height 17
click at [619, 258] on input "19:58" at bounding box center [603, 258] width 56 height 17
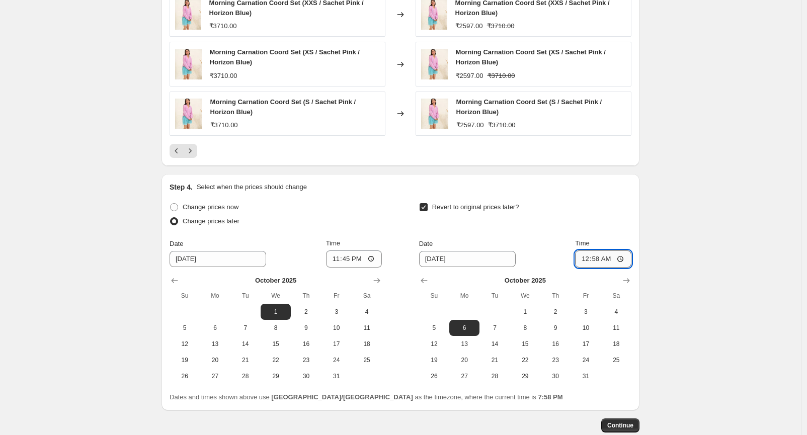
click at [625, 262] on input "00:58" at bounding box center [603, 258] width 56 height 17
type input "00:15"
click at [630, 423] on span "Continue" at bounding box center [620, 425] width 26 height 8
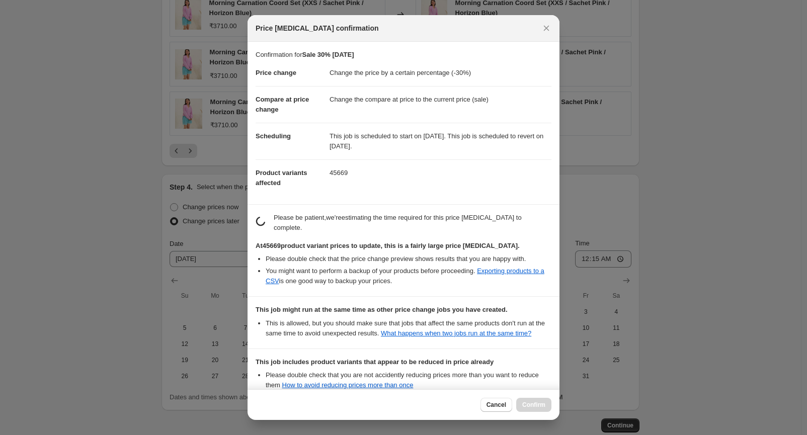
click at [361, 76] on dd "Change the price by a certain percentage (-30%)" at bounding box center [440, 73] width 222 height 26
click at [456, 83] on dd "Change the price by a certain percentage (-30%)" at bounding box center [440, 73] width 222 height 26
click at [360, 101] on dd "Change the compare at price to the current price (sale)" at bounding box center [440, 99] width 222 height 27
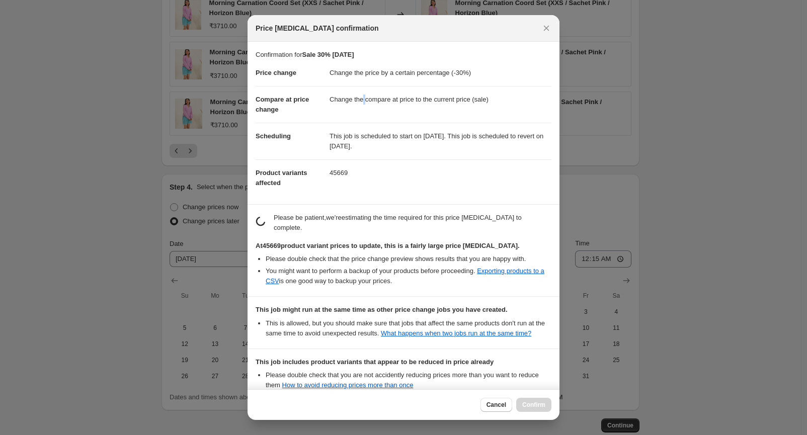
click at [360, 101] on dd "Change the compare at price to the current price (sale)" at bounding box center [440, 99] width 222 height 27
click at [437, 98] on dd "Change the compare at price to the current price (sale)" at bounding box center [440, 99] width 222 height 27
click at [460, 103] on dd "Change the compare at price to the current price (sale)" at bounding box center [440, 99] width 222 height 27
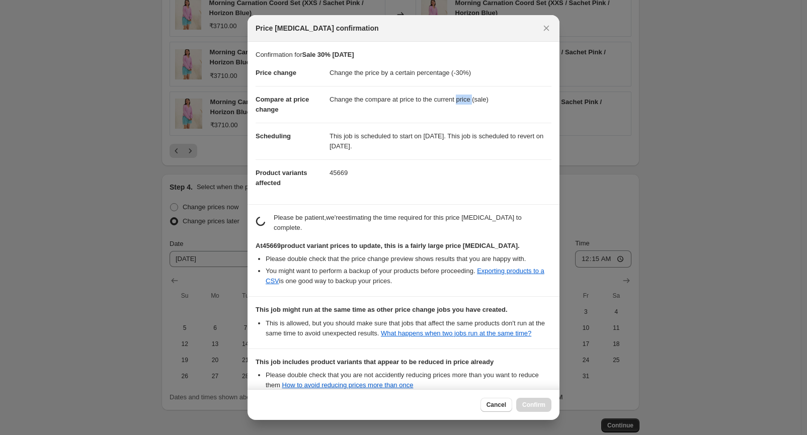
click at [460, 103] on dd "Change the compare at price to the current price (sale)" at bounding box center [440, 99] width 222 height 27
click at [334, 136] on dd "This job is scheduled to start on [DATE]. This job is scheduled to revert on [D…" at bounding box center [440, 141] width 222 height 37
click at [421, 148] on dd "This job is scheduled to start on [DATE]. This job is scheduled to revert on [D…" at bounding box center [440, 141] width 222 height 37
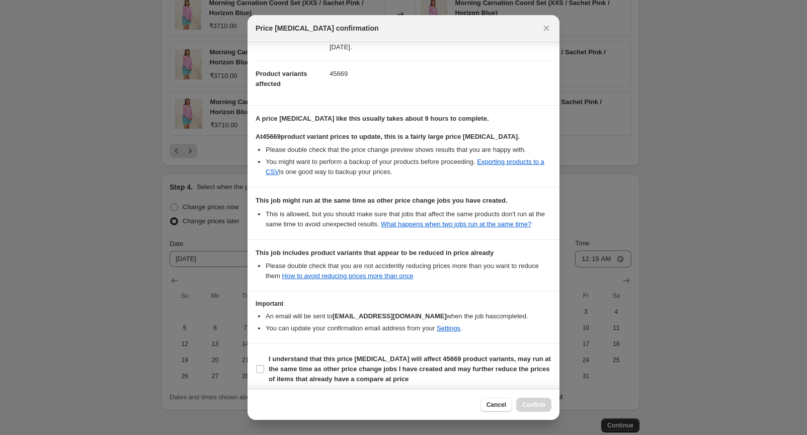
scroll to position [104, 0]
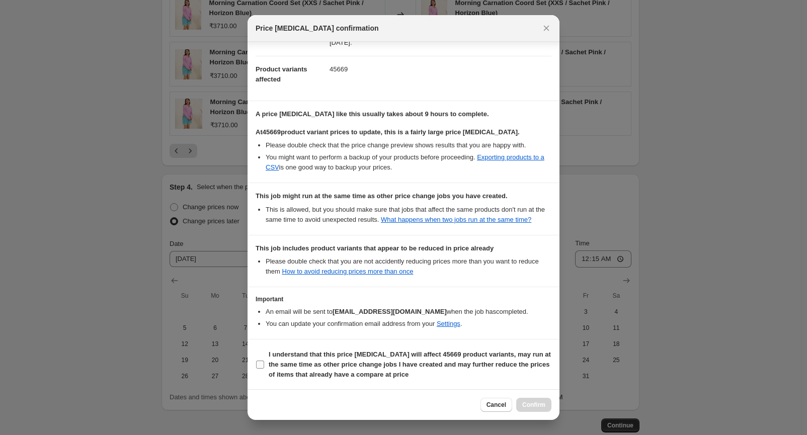
click at [307, 363] on b "I understand that this price [MEDICAL_DATA] will affect 45669 product variants,…" at bounding box center [410, 365] width 282 height 28
click at [264, 363] on input "I understand that this price [MEDICAL_DATA] will affect 45669 product variants,…" at bounding box center [260, 365] width 8 height 8
checkbox input "true"
click at [537, 405] on span "Confirm" at bounding box center [533, 405] width 23 height 8
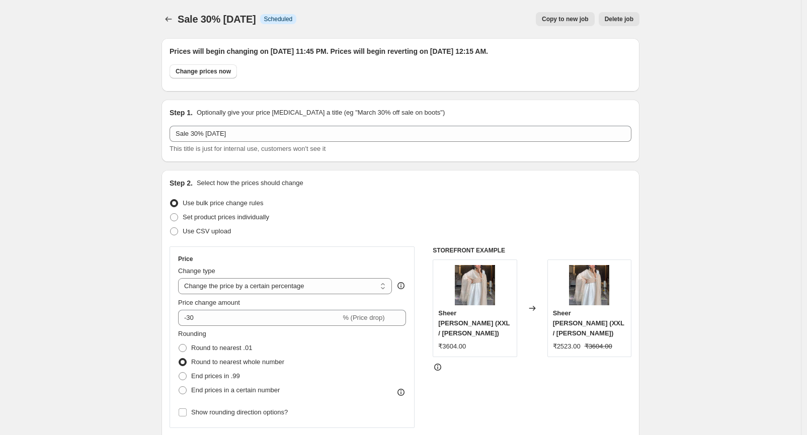
click at [313, 53] on h2 "Prices will begin changing on [DATE] 11:45 PM. Prices will begin reverting on […" at bounding box center [400, 51] width 462 height 10
click at [328, 86] on div "Prices will begin changing on [DATE] 11:45 PM. Prices will begin reverting on […" at bounding box center [400, 64] width 478 height 53
click at [168, 20] on icon "Price change jobs" at bounding box center [168, 19] width 10 height 10
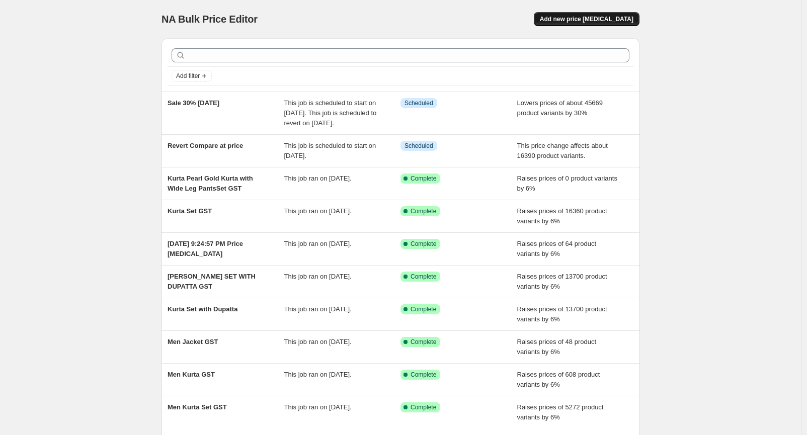
click at [582, 22] on span "Add new price [MEDICAL_DATA]" at bounding box center [587, 19] width 94 height 8
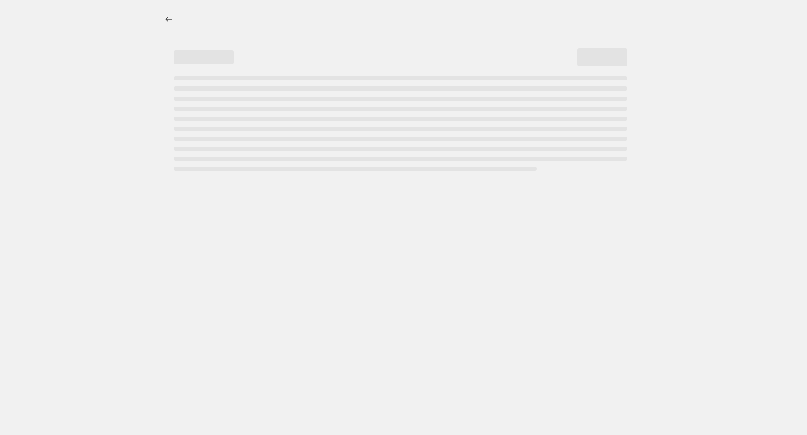
select select "percentage"
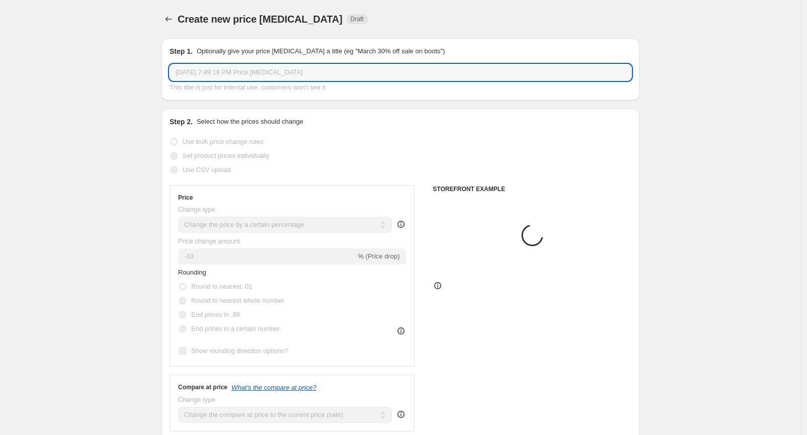
click at [235, 79] on input "[DATE] 7:49:18 PM Price [MEDICAL_DATA]" at bounding box center [400, 72] width 462 height 16
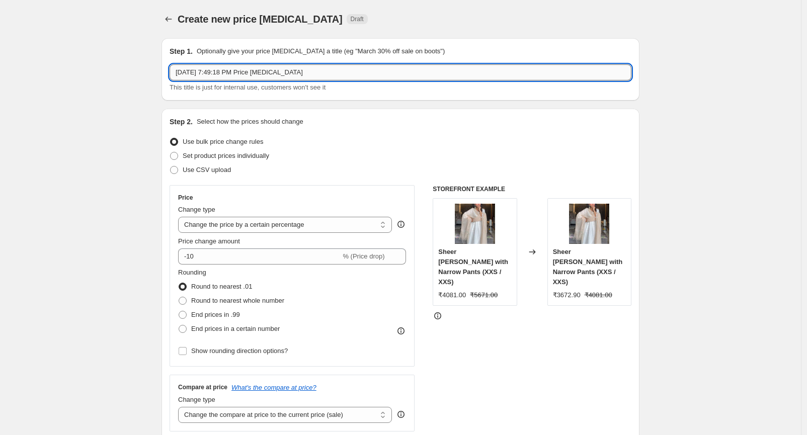
click at [235, 79] on input "[DATE] 7:49:18 PM Price [MEDICAL_DATA]" at bounding box center [400, 72] width 462 height 16
type input "Sale 50% [DATE]"
click at [202, 256] on input "-10" at bounding box center [259, 256] width 162 height 16
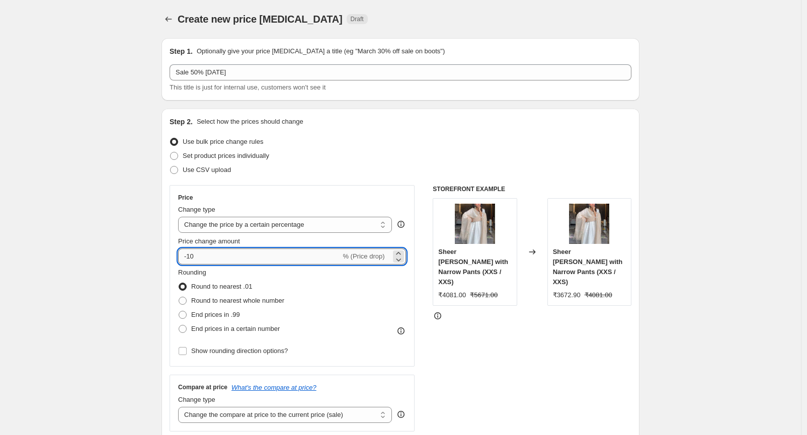
type input "-1"
type input "-50"
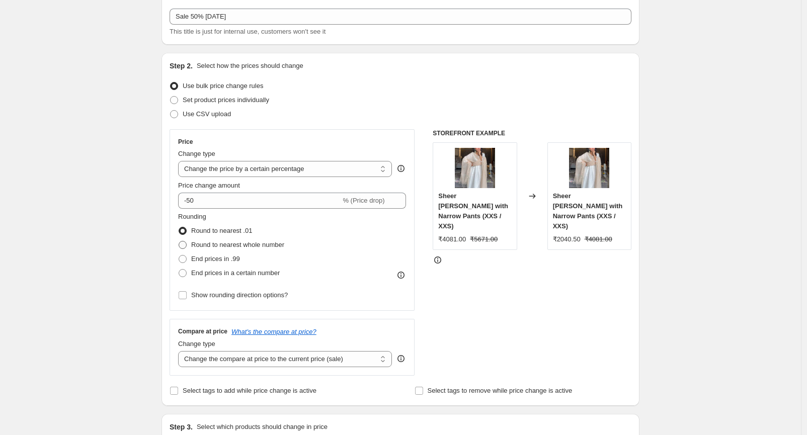
click at [224, 244] on span "Round to nearest whole number" at bounding box center [237, 245] width 93 height 8
click at [179, 241] on input "Round to nearest whole number" at bounding box center [179, 241] width 1 height 1
radio input "true"
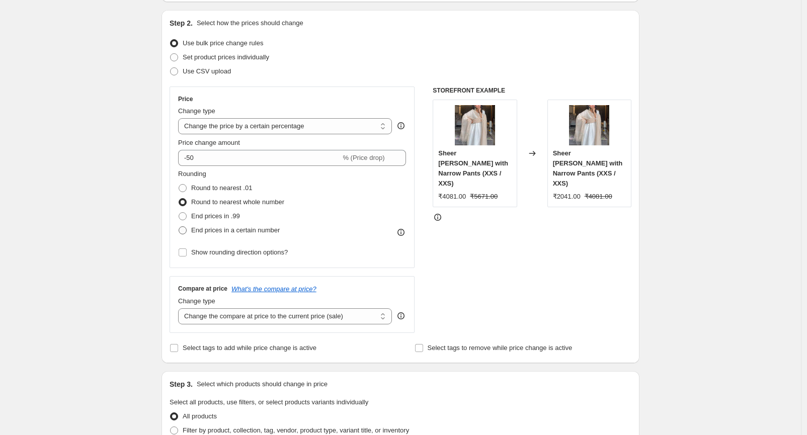
scroll to position [223, 0]
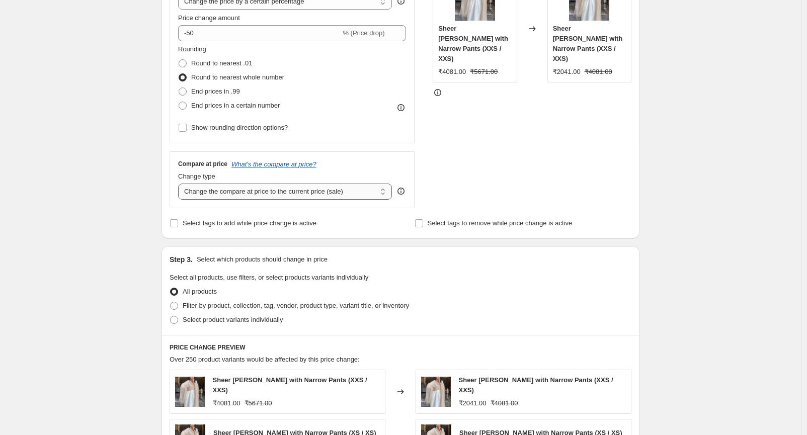
click at [234, 191] on select "Change the compare at price to the current price (sale) Change the compare at p…" at bounding box center [285, 192] width 214 height 16
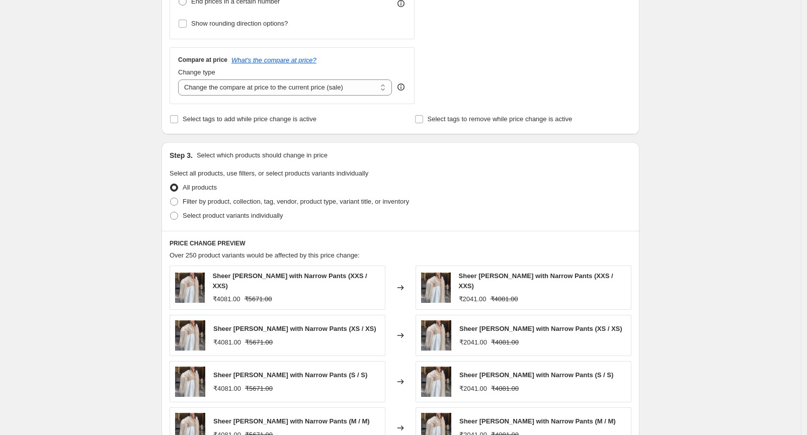
scroll to position [447, 0]
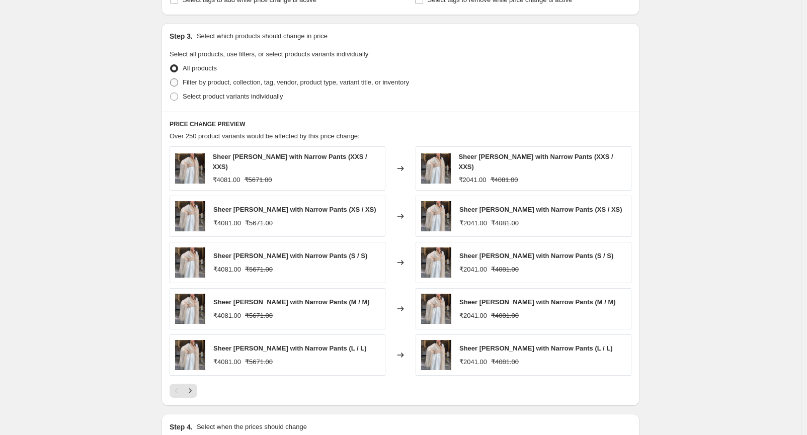
click at [193, 85] on span "Filter by product, collection, tag, vendor, product type, variant title, or inv…" at bounding box center [296, 82] width 226 height 8
click at [170, 79] on input "Filter by product, collection, tag, vendor, product type, variant title, or inv…" at bounding box center [170, 78] width 1 height 1
radio input "true"
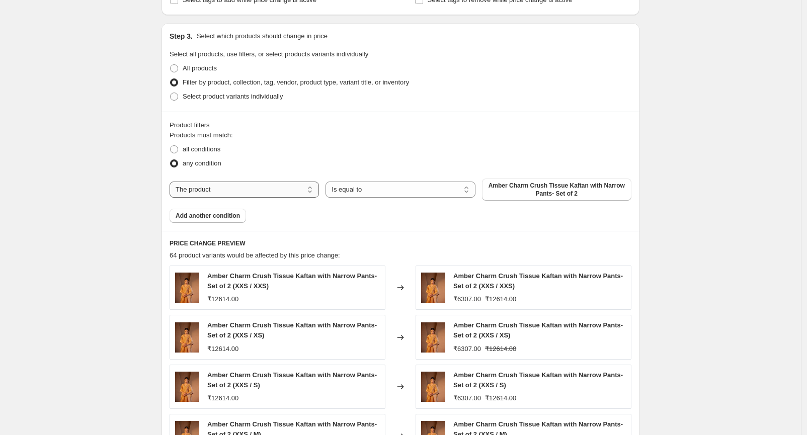
click at [227, 189] on select "The product The product's collection The product's tag The product's vendor The…" at bounding box center [243, 190] width 149 height 16
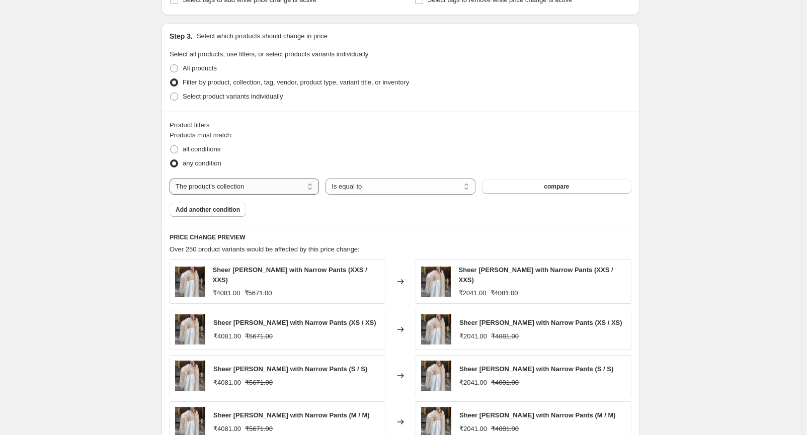
drag, startPoint x: 283, startPoint y: 189, endPoint x: 280, endPoint y: 194, distance: 5.9
click at [283, 189] on select "The product The product's collection The product's tag The product's vendor The…" at bounding box center [243, 187] width 149 height 16
select select "tag"
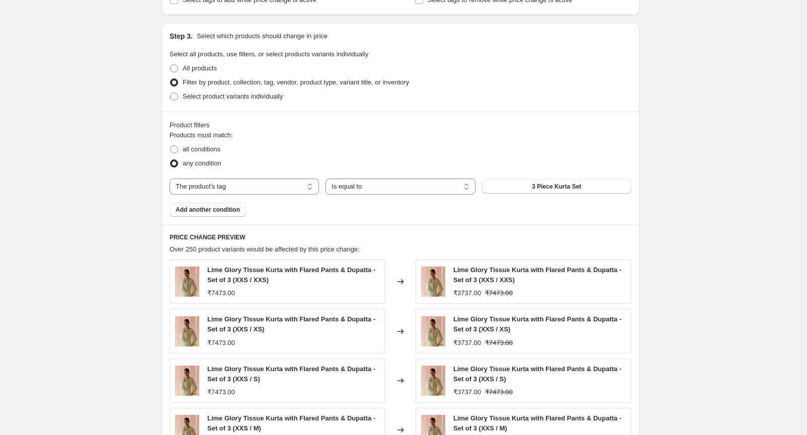
click at [560, 192] on button "3 Piece Kurta Set" at bounding box center [556, 187] width 149 height 14
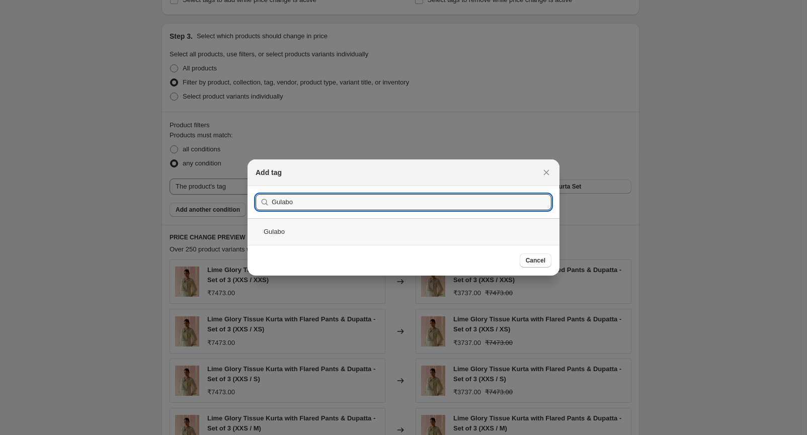
type input "Gulabo"
click at [318, 233] on div "Gulabo" at bounding box center [403, 231] width 312 height 27
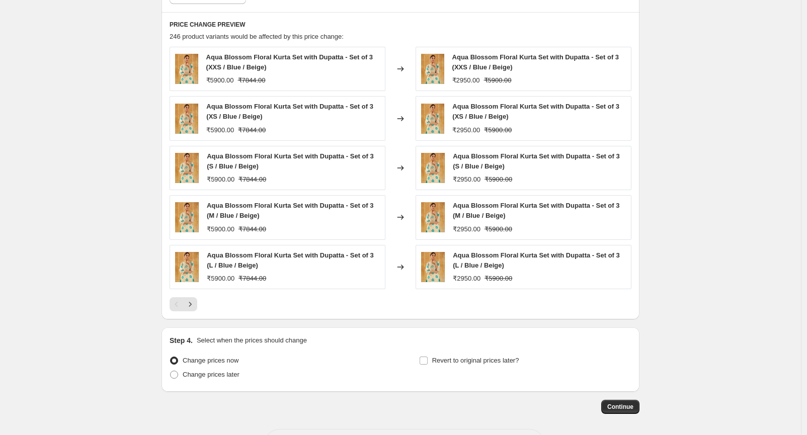
scroll to position [701, 0]
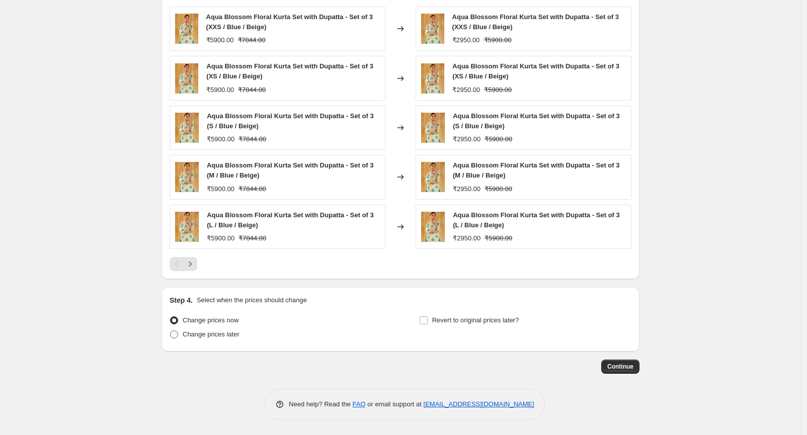
click at [188, 339] on label "Change prices later" at bounding box center [204, 334] width 70 height 14
click at [170, 331] on input "Change prices later" at bounding box center [170, 330] width 1 height 1
radio input "true"
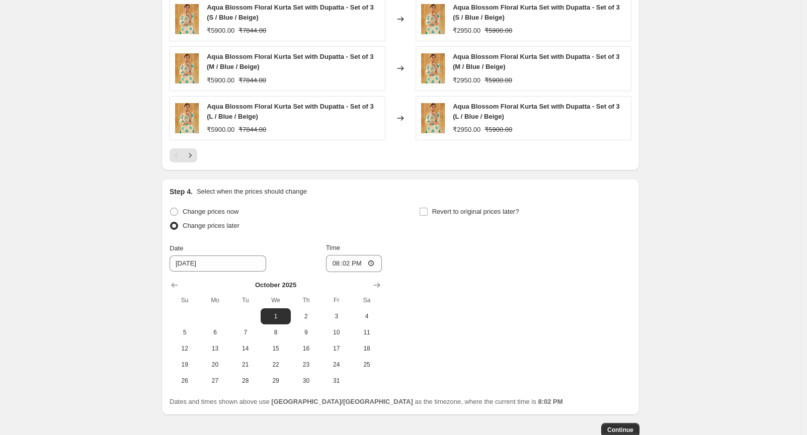
scroll to position [812, 0]
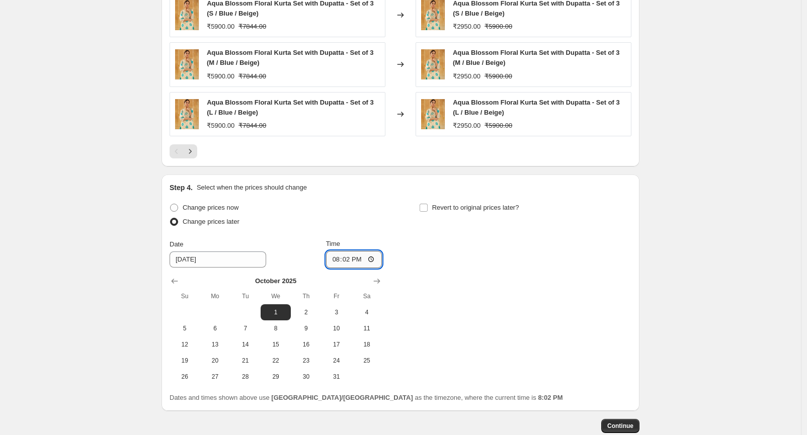
click at [377, 259] on input "20:02" at bounding box center [354, 259] width 56 height 17
type input "23:50"
click at [449, 302] on div "Change prices now Change prices later Date [DATE] Time 23:50 [DATE] Su Mo Tu We…" at bounding box center [400, 293] width 462 height 184
click at [458, 211] on span "Revert to original prices later?" at bounding box center [475, 208] width 87 height 8
click at [427, 212] on input "Revert to original prices later?" at bounding box center [423, 208] width 8 height 8
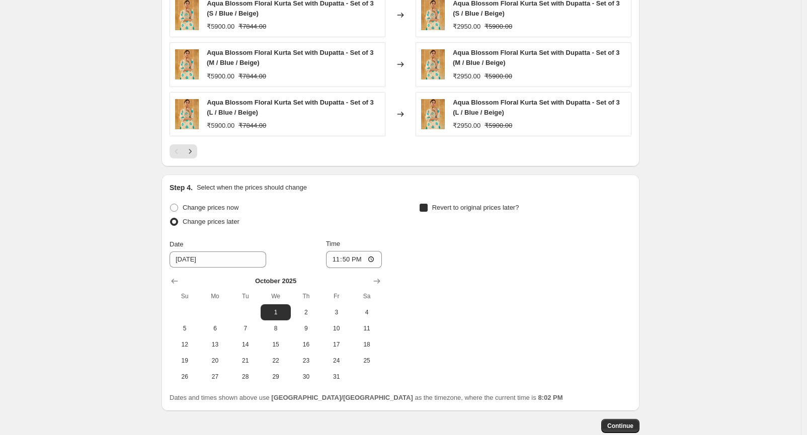
checkbox input "true"
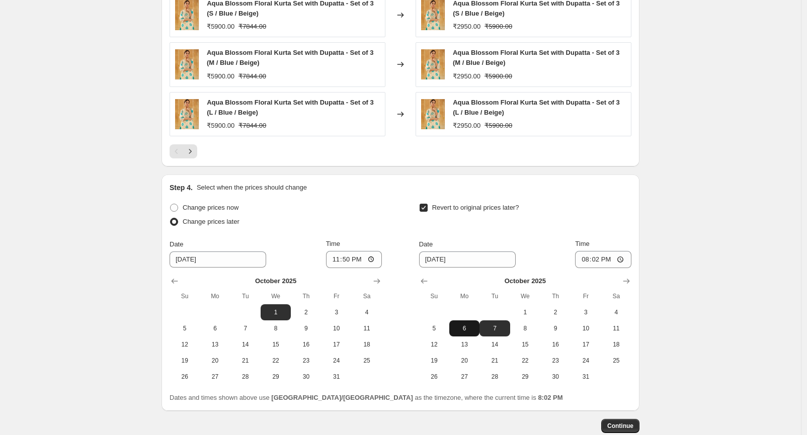
click at [467, 331] on span "6" at bounding box center [464, 328] width 22 height 8
type input "[DATE]"
click at [614, 258] on input "20:02" at bounding box center [603, 259] width 56 height 17
click at [625, 263] on input "20:02" at bounding box center [603, 259] width 56 height 17
type input "00:15"
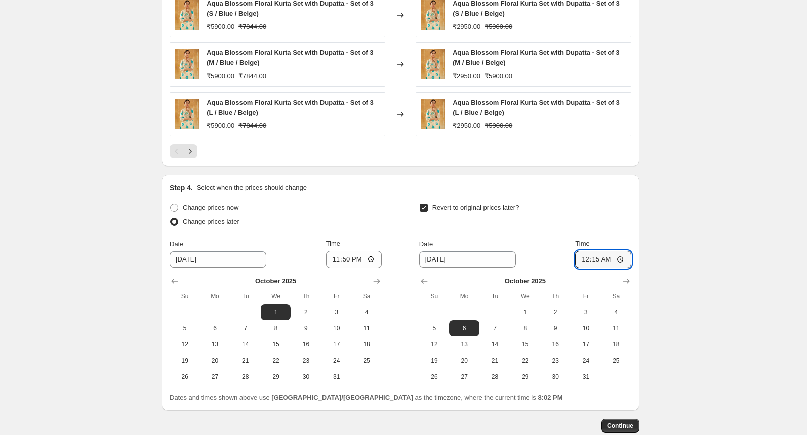
click at [624, 429] on span "Continue" at bounding box center [620, 426] width 26 height 8
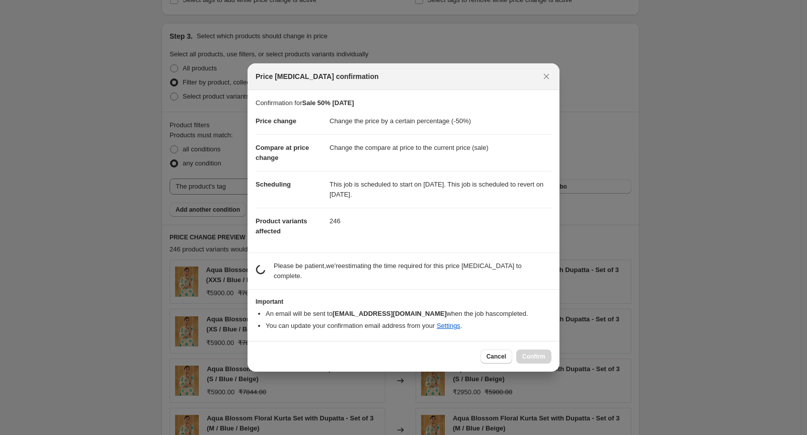
scroll to position [0, 0]
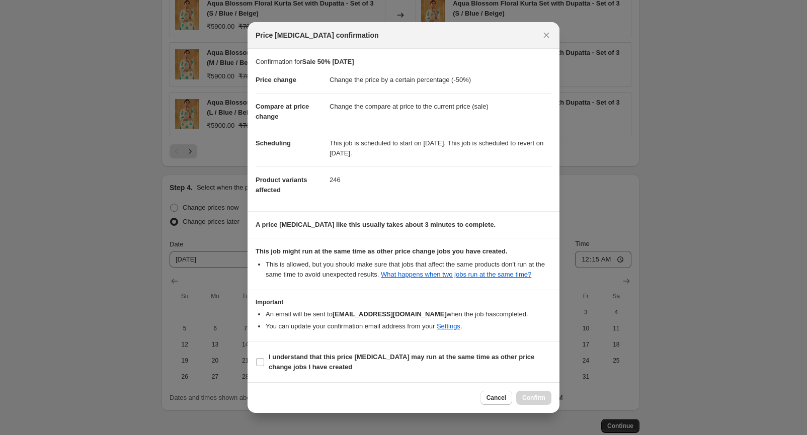
click at [336, 80] on dd "Change the price by a certain percentage (-50%)" at bounding box center [440, 80] width 222 height 26
click at [423, 85] on dd "Change the price by a certain percentage (-50%)" at bounding box center [440, 80] width 222 height 26
click at [368, 111] on dd "Change the compare at price to the current price (sale)" at bounding box center [440, 106] width 222 height 27
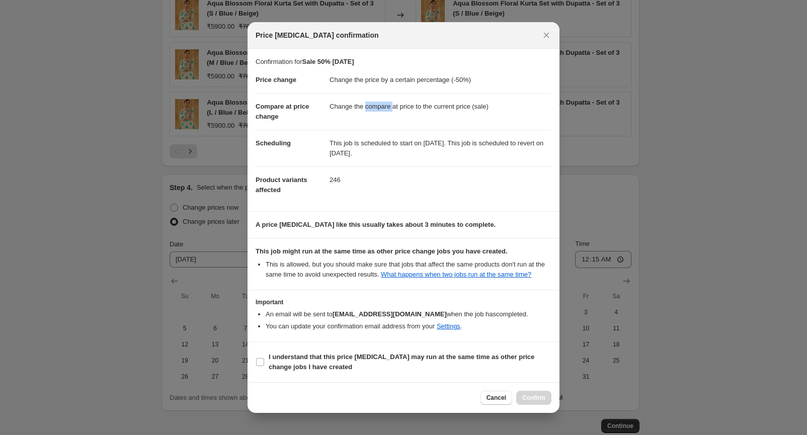
click at [368, 111] on dd "Change the compare at price to the current price (sale)" at bounding box center [440, 106] width 222 height 27
click at [445, 116] on dd "Change the compare at price to the current price (sale)" at bounding box center [440, 106] width 222 height 27
click at [267, 361] on label "I understand that this price [MEDICAL_DATA] may run at the same time as other p…" at bounding box center [403, 362] width 296 height 24
click at [264, 361] on input "I understand that this price [MEDICAL_DATA] may run at the same time as other p…" at bounding box center [260, 362] width 8 height 8
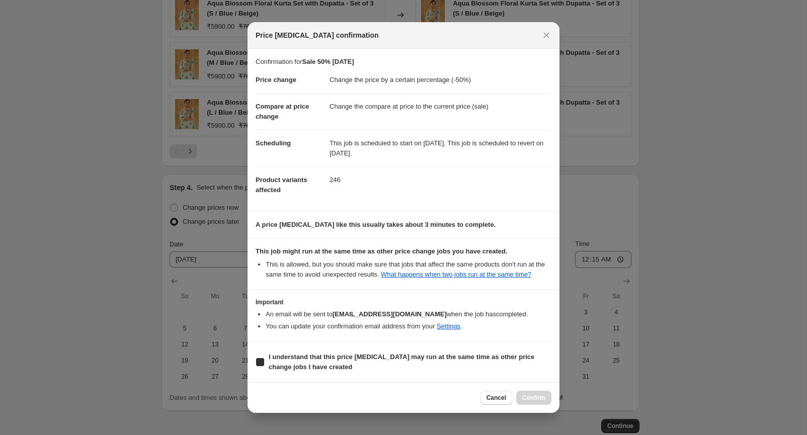
checkbox input "true"
click at [533, 396] on span "Confirm" at bounding box center [533, 398] width 23 height 8
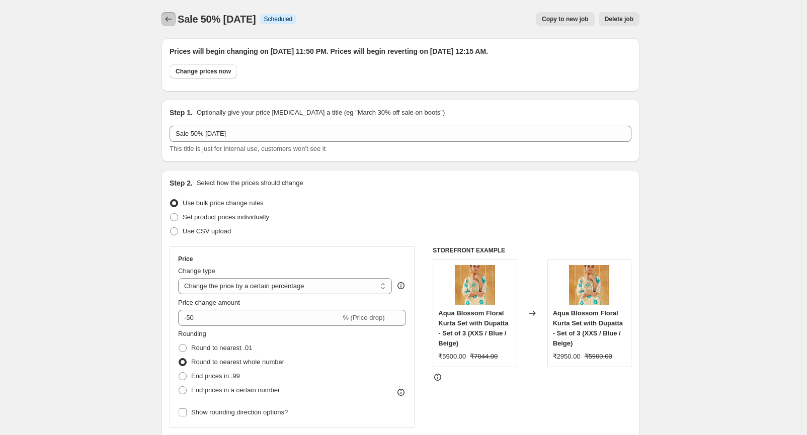
click at [171, 20] on icon "Price change jobs" at bounding box center [168, 19] width 10 height 10
